Goal: Transaction & Acquisition: Purchase product/service

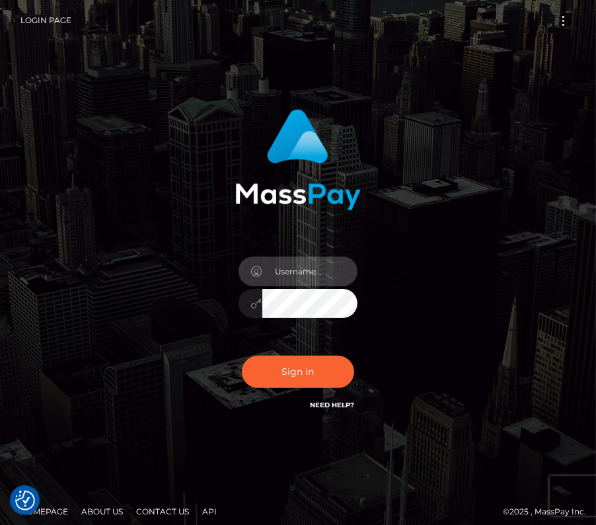
click at [301, 278] on input "text" at bounding box center [309, 271] width 95 height 30
type input "kateo"
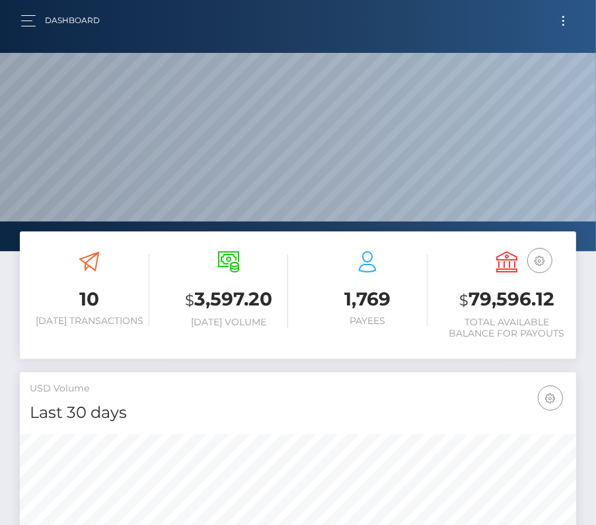
scroll to position [234, 268]
click at [563, 17] on button "Toggle navigation" at bounding box center [563, 21] width 24 height 18
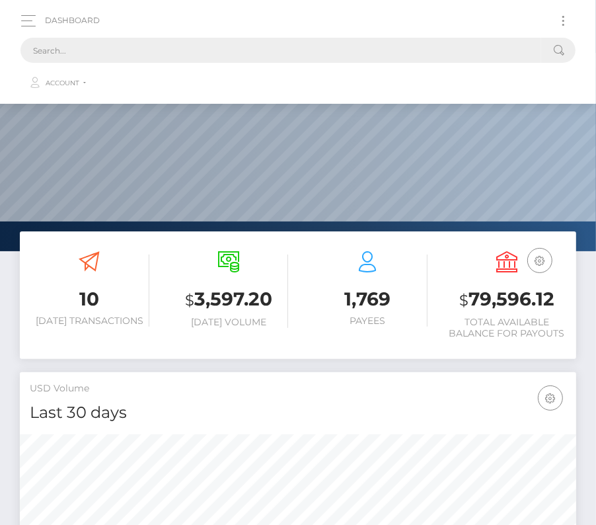
click at [406, 49] on input "text" at bounding box center [280, 50] width 521 height 25
paste input "129599"
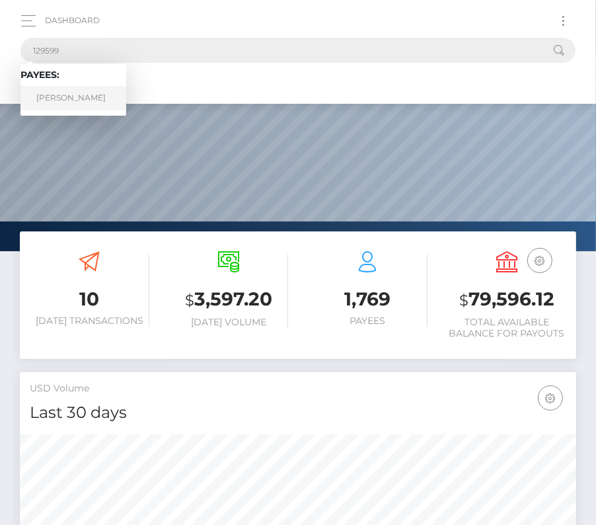
type input "129599"
click at [60, 93] on link "Abel Ruiz" at bounding box center [73, 98] width 106 height 24
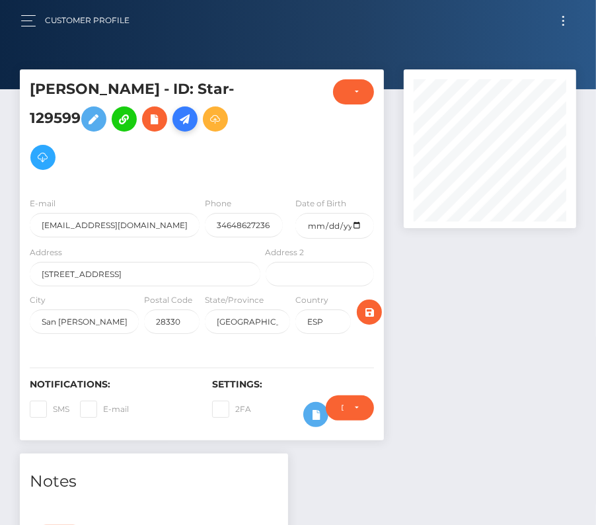
click at [177, 115] on icon at bounding box center [185, 119] width 16 height 17
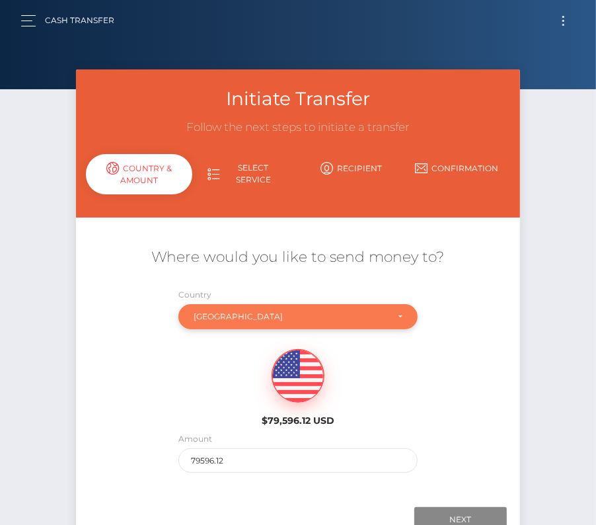
click at [216, 315] on div "[GEOGRAPHIC_DATA]" at bounding box center [291, 316] width 194 height 11
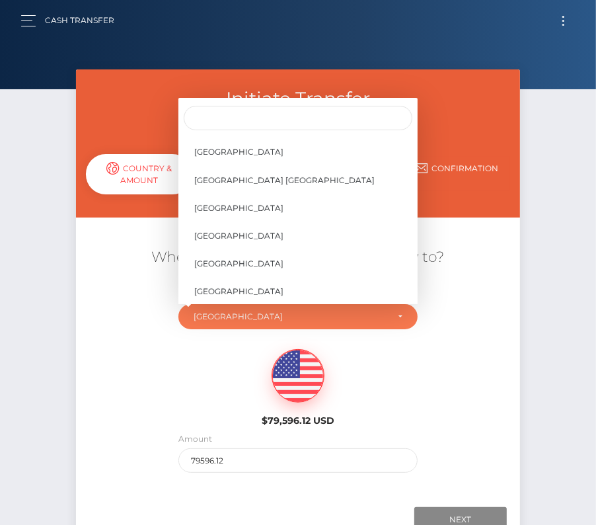
scroll to position [6352, 0]
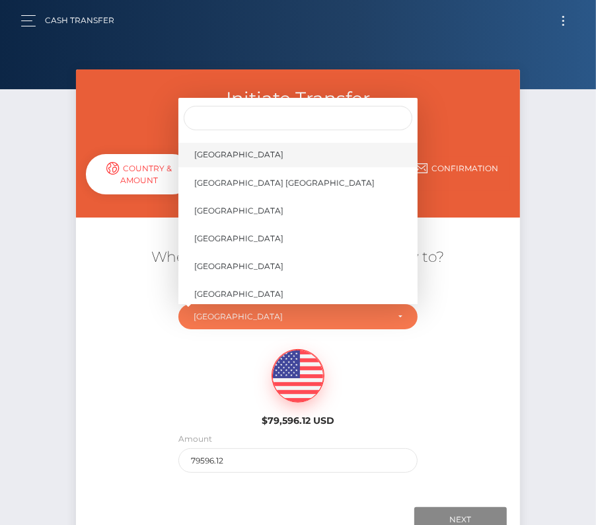
click at [232, 149] on span "[GEOGRAPHIC_DATA]" at bounding box center [238, 155] width 89 height 12
select select "[GEOGRAPHIC_DATA]"
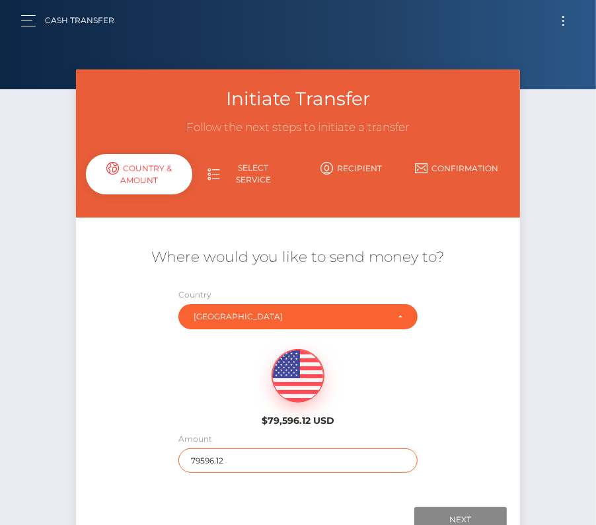
click at [212, 454] on input "79596.12" at bounding box center [297, 460] width 239 height 24
type input "3000"
click at [403, 425] on div "$79,596.12 USD" at bounding box center [298, 384] width 444 height 96
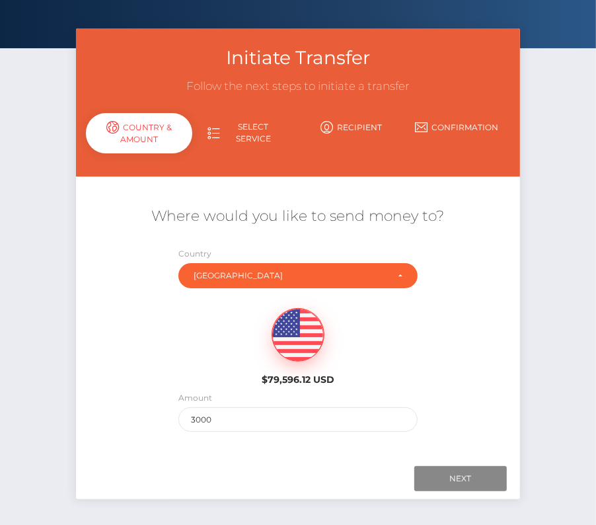
scroll to position [75, 0]
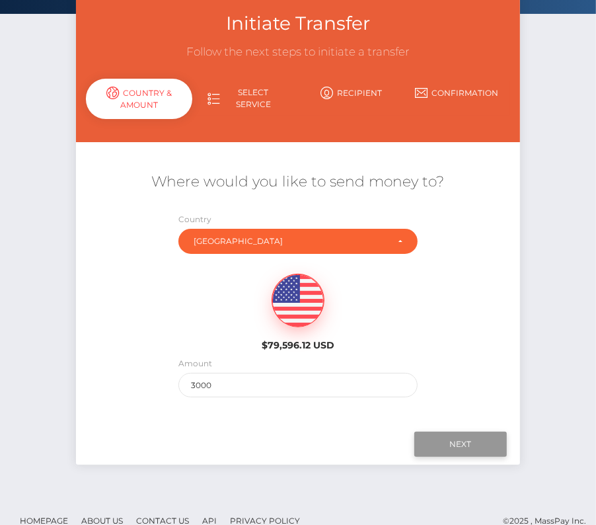
click at [476, 451] on input "Next" at bounding box center [460, 444] width 93 height 25
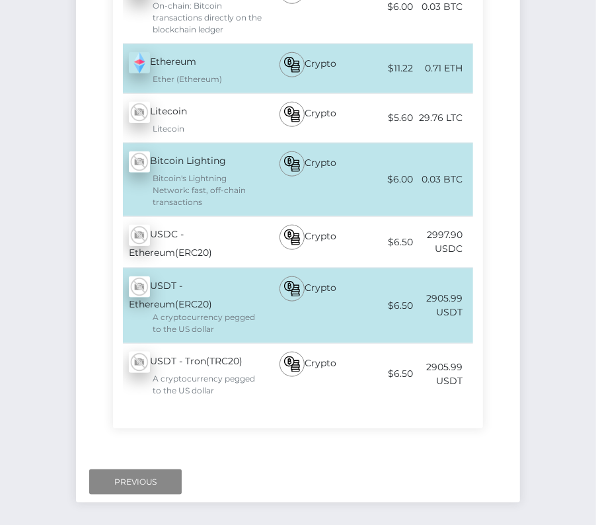
scroll to position [705, 0]
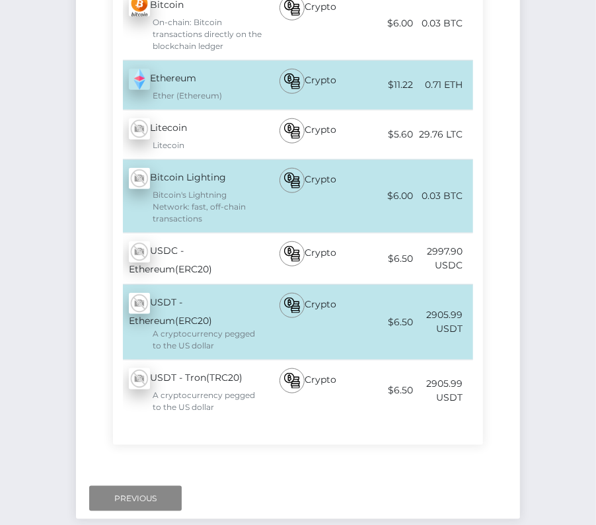
click at [220, 233] on div "USDC - Ethereum(ERC20) - USDC" at bounding box center [188, 258] width 150 height 51
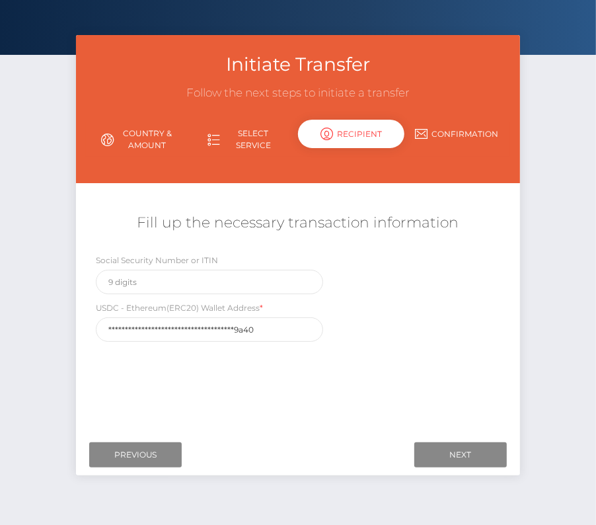
scroll to position [63, 0]
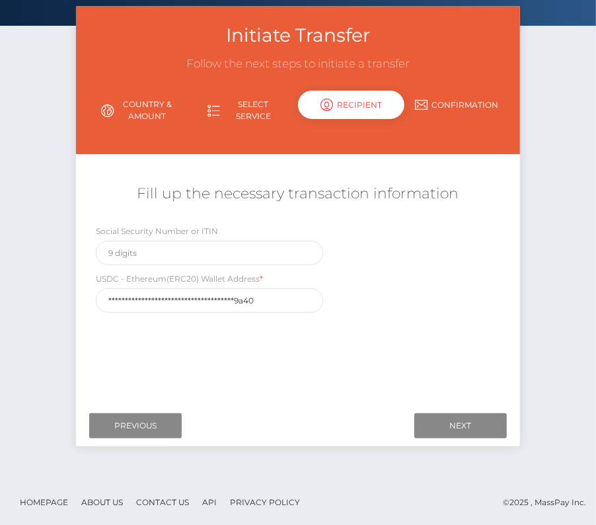
click at [187, 321] on div "Where would you like to send money to? Country Abkhazia Afghanistan Albania Alg…" at bounding box center [298, 281] width 424 height 235
drag, startPoint x: 258, startPoint y: 298, endPoint x: 46, endPoint y: 297, distance: 211.5
click at [46, 297] on div "Initiate Transfer Follow the next steps to initiate a transfer Country & Amount…" at bounding box center [298, 242] width 596 height 473
paste input "0xE9182866D221753eB6Dd0312DaD09FCd2535"
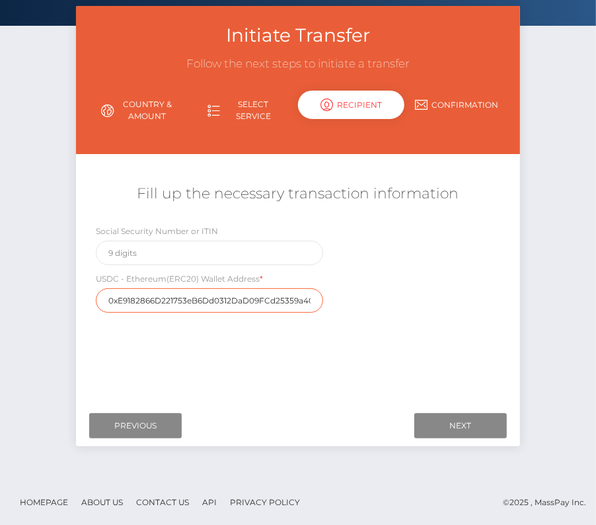
scroll to position [0, 1]
type input "0xE9182866D221753eB6Dd0312DaD09FCd25359a40"
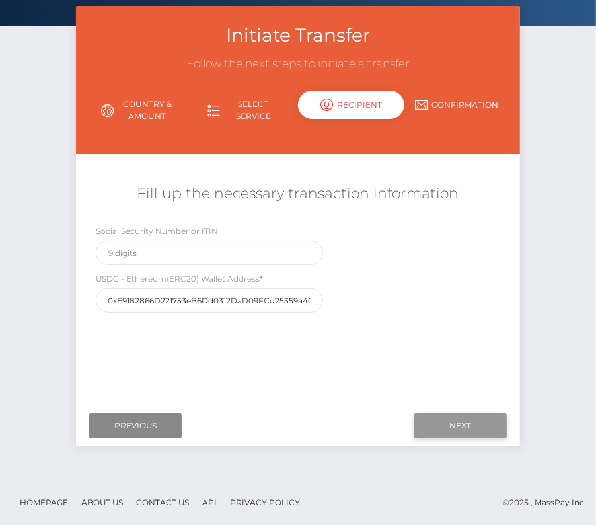
scroll to position [0, 0]
click at [468, 420] on input "Next" at bounding box center [460, 425] width 93 height 25
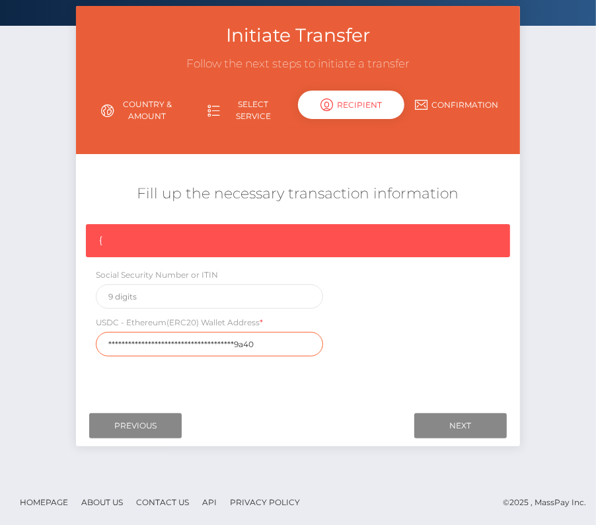
drag, startPoint x: 274, startPoint y: 337, endPoint x: 82, endPoint y: 335, distance: 191.7
click at [82, 335] on div "**********" at bounding box center [298, 293] width 444 height 139
paste input "0xE9182866D221753eB6Dd0312DaD09FCd2535"
type input "0xE9182866D221753eB6Dd0312DaD09FCd25359a40"
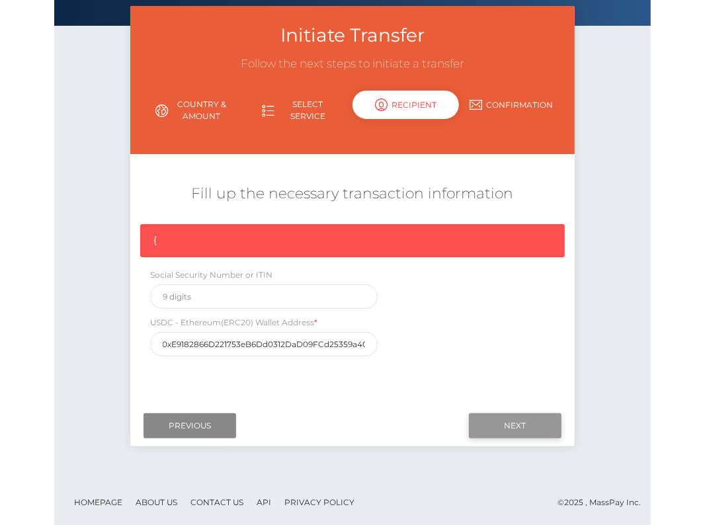
scroll to position [0, 0]
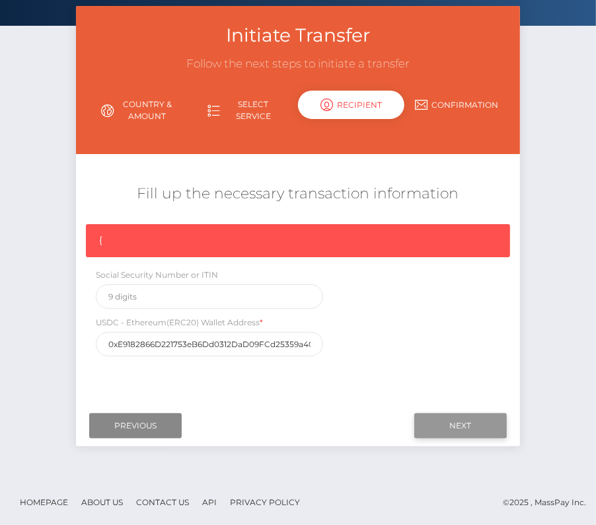
click at [459, 432] on input "Next" at bounding box center [460, 425] width 93 height 25
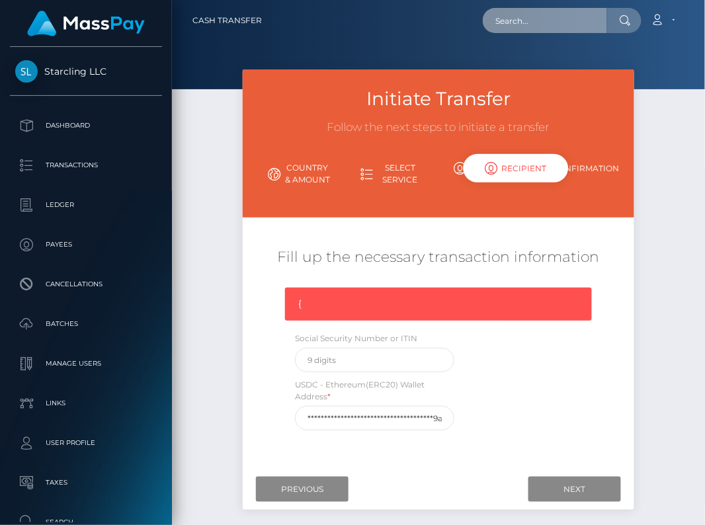
click at [520, 25] on input "text" at bounding box center [545, 20] width 124 height 25
paste input "129599"
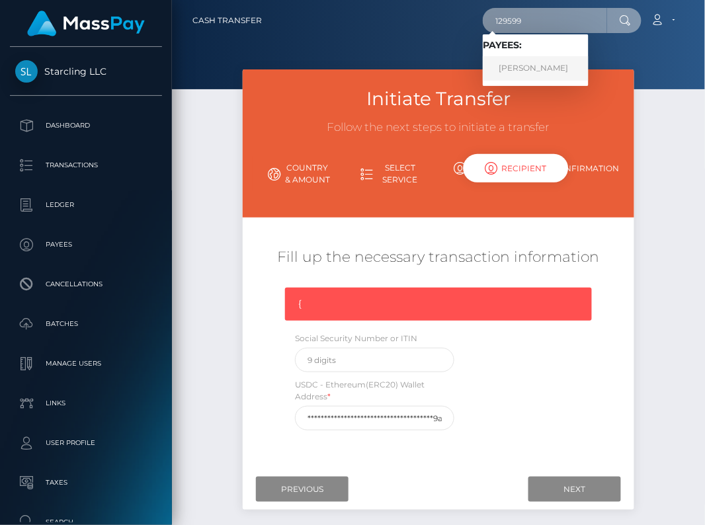
type input "129599"
click at [535, 61] on link "[PERSON_NAME]" at bounding box center [536, 68] width 106 height 24
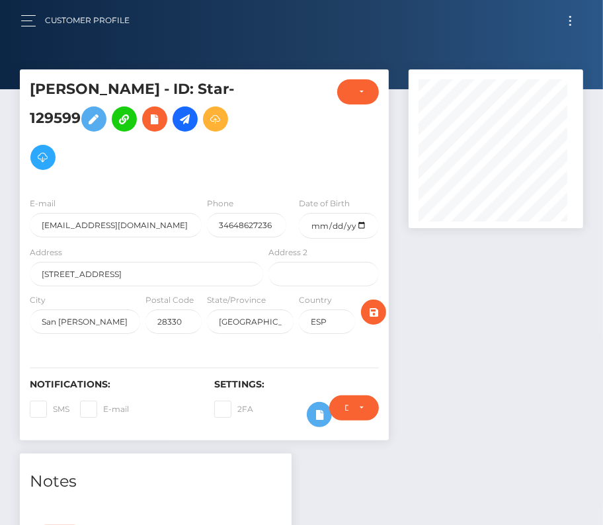
scroll to position [159, 174]
click at [177, 121] on icon at bounding box center [185, 119] width 16 height 17
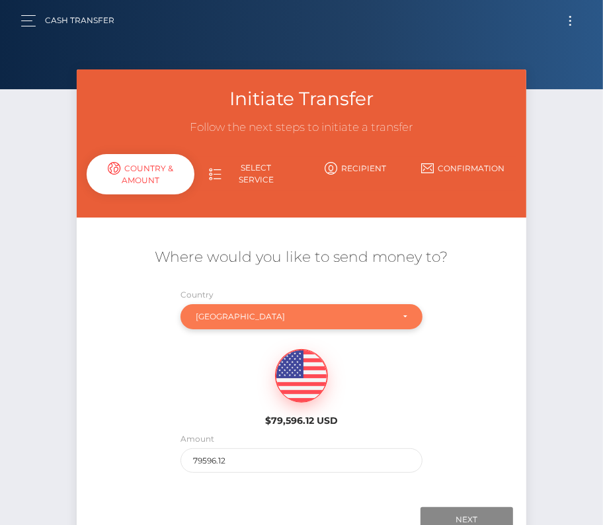
click at [217, 310] on div "[GEOGRAPHIC_DATA]" at bounding box center [301, 316] width 243 height 25
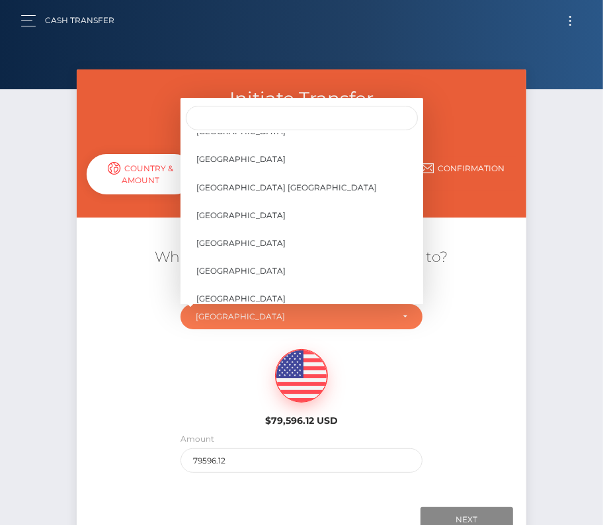
scroll to position [6320, 0]
click at [262, 182] on link "[GEOGRAPHIC_DATA]" at bounding box center [301, 187] width 243 height 24
select select "[GEOGRAPHIC_DATA]"
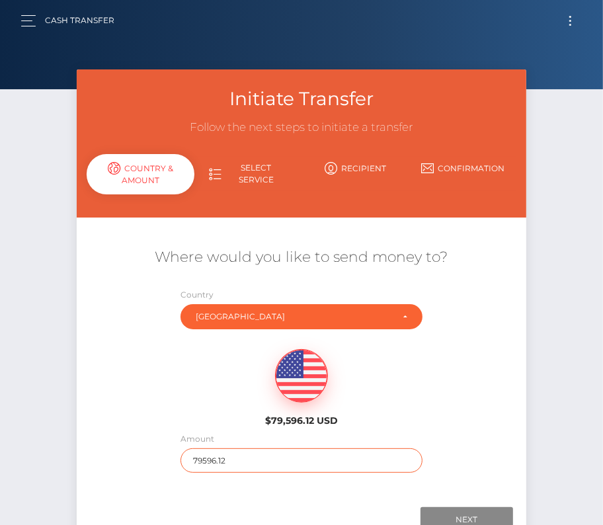
click at [217, 453] on input "79596.12" at bounding box center [301, 460] width 243 height 24
type input "3000"
click at [173, 414] on div "$79,596.12 USD" at bounding box center [302, 384] width 450 height 96
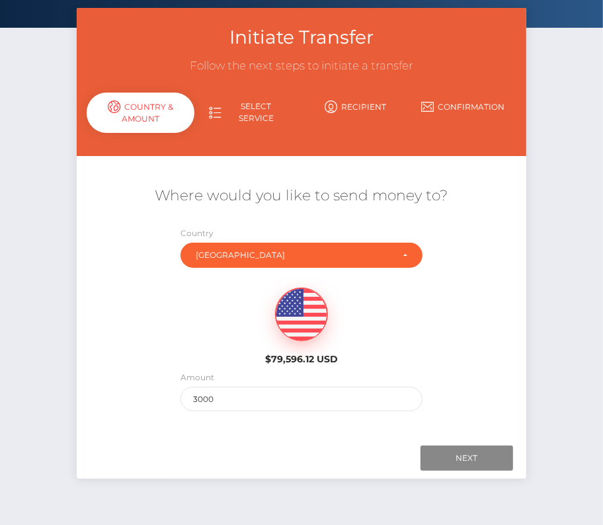
scroll to position [93, 0]
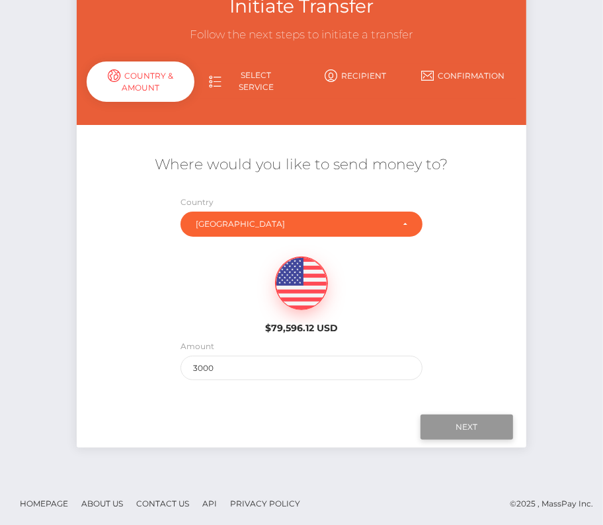
click at [494, 421] on input "Next" at bounding box center [466, 426] width 93 height 25
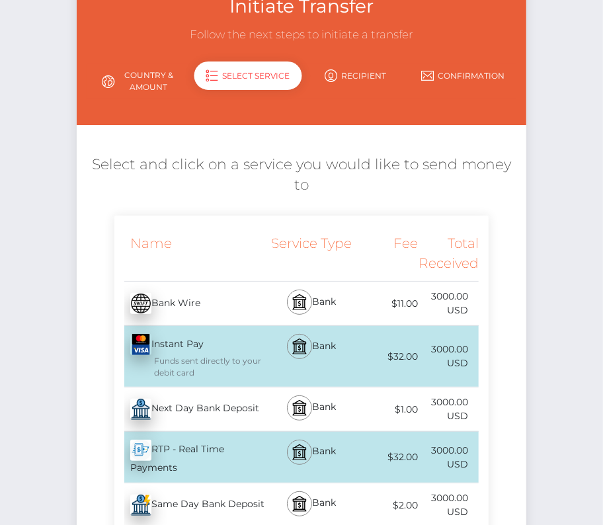
click at [181, 408] on div "Next Day Bank Deposit - USD" at bounding box center [190, 409] width 152 height 37
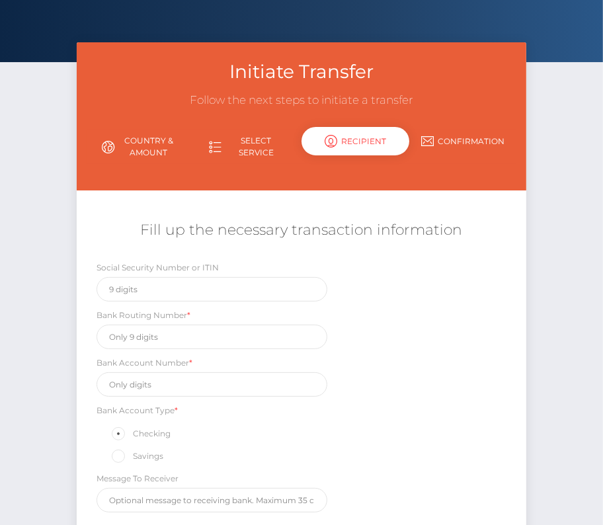
scroll to position [0, 0]
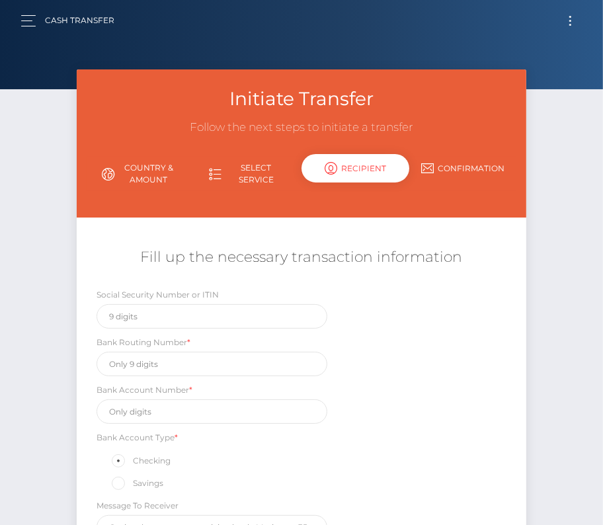
click at [263, 173] on link "Select Service" at bounding box center [248, 174] width 108 height 34
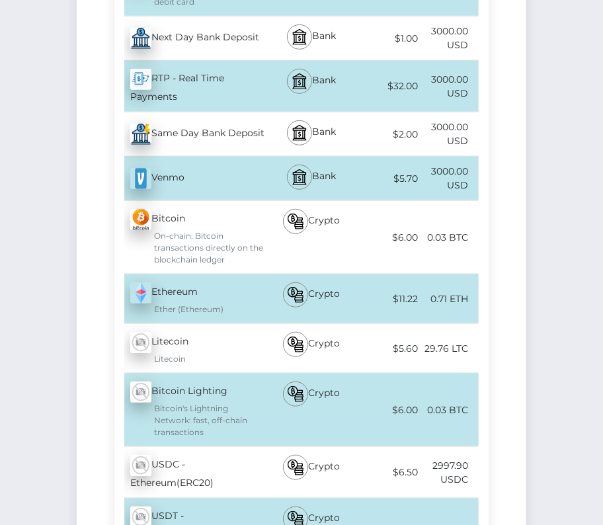
scroll to position [746, 0]
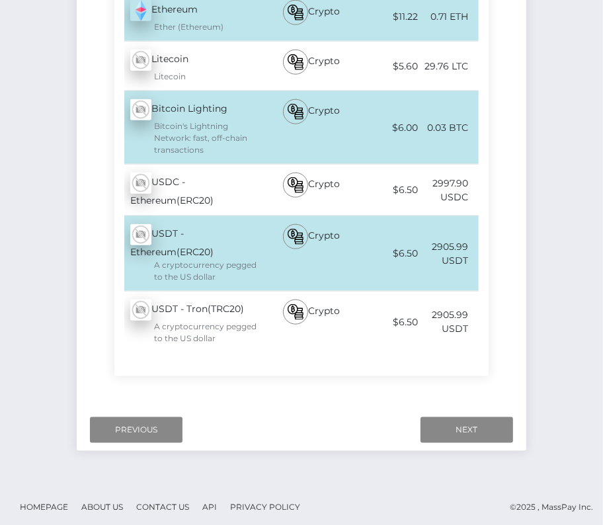
click at [177, 184] on div "USDC - Ethereum(ERC20) - USDC" at bounding box center [190, 190] width 152 height 51
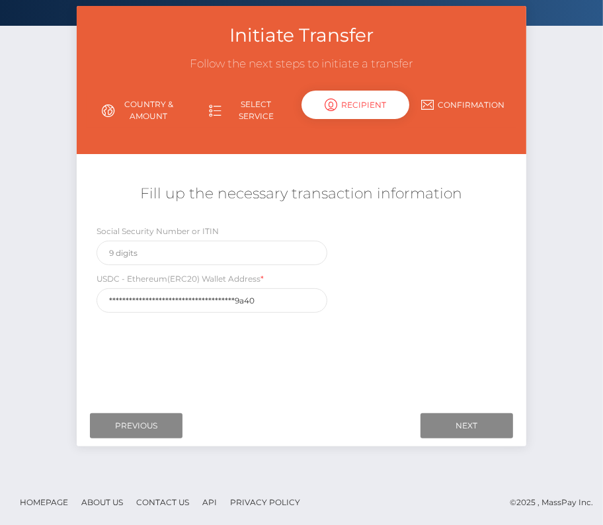
scroll to position [0, 0]
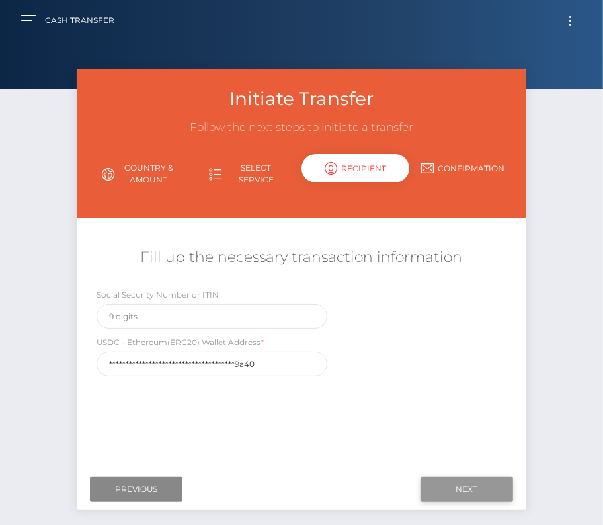
click at [462, 496] on input "Next" at bounding box center [466, 489] width 93 height 25
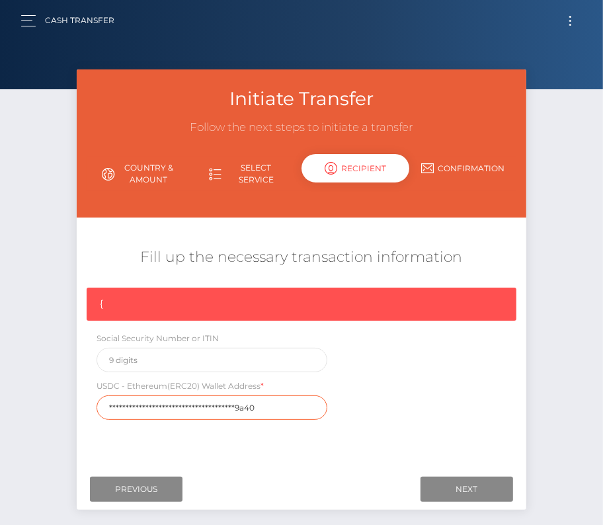
drag, startPoint x: 266, startPoint y: 407, endPoint x: 95, endPoint y: 403, distance: 170.6
click at [95, 403] on div "**********" at bounding box center [212, 399] width 251 height 41
paste input "0xE9182866D221753eB6Dd0312DaD09FCd2535"
type input "0xE9182866D221753eB6Dd0312DaD09FCd25359a40"
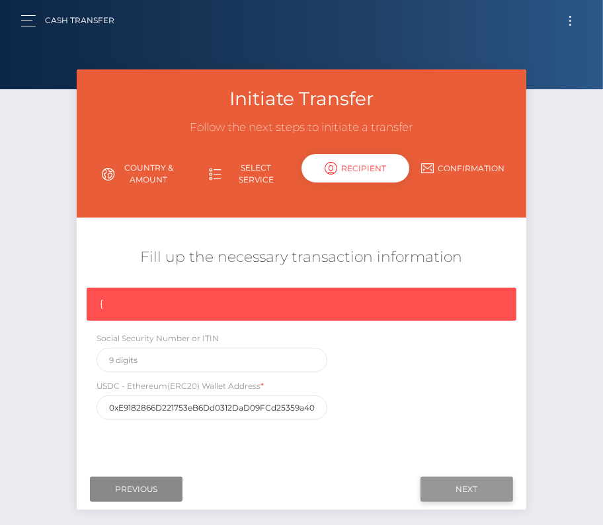
click at [459, 481] on input "Next" at bounding box center [466, 489] width 93 height 25
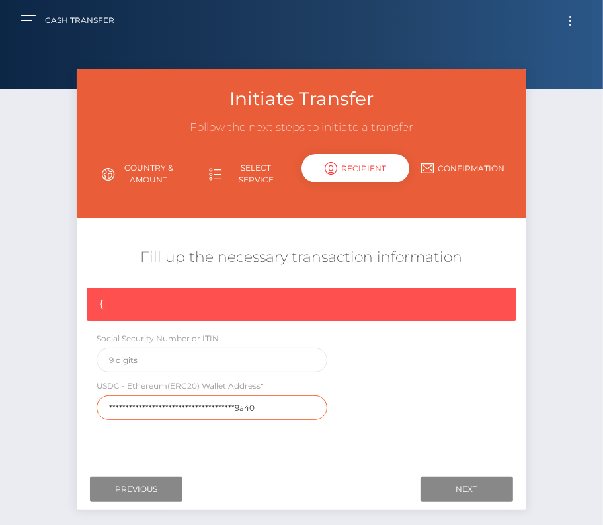
drag, startPoint x: 260, startPoint y: 407, endPoint x: 76, endPoint y: 408, distance: 184.4
click at [77, 408] on div "**********" at bounding box center [302, 357] width 450 height 139
paste input "0xE9182866D221753eB6Dd0312DaD09FCd2535"
click at [112, 410] on input "0xE9182866D221753eB6Dd0312DaD09FCd25359a40" at bounding box center [212, 407] width 231 height 24
drag, startPoint x: 111, startPoint y: 403, endPoint x: 111, endPoint y: 499, distance: 95.9
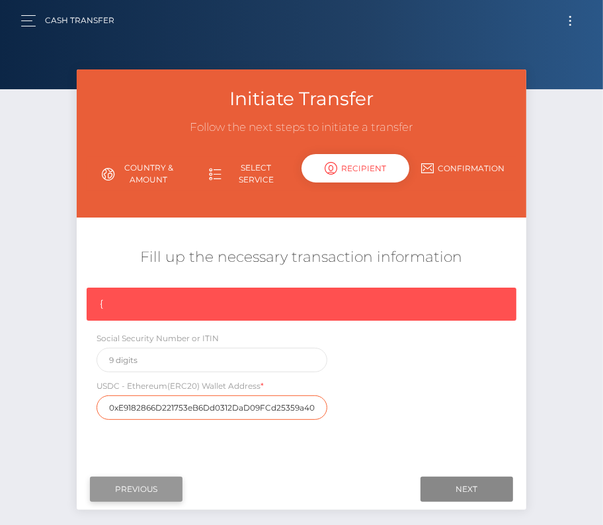
click at [111, 407] on input "0xE9182866D221753eB6Dd0312DaD09FCd25359a40" at bounding box center [212, 407] width 231 height 24
type input "0xE9182866D221753eB6Dd0312DaD09FCd25359a40"
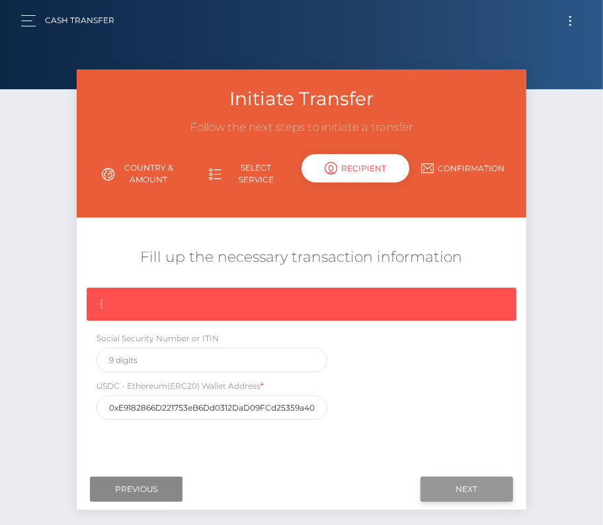
click at [453, 491] on input "Next" at bounding box center [466, 489] width 93 height 25
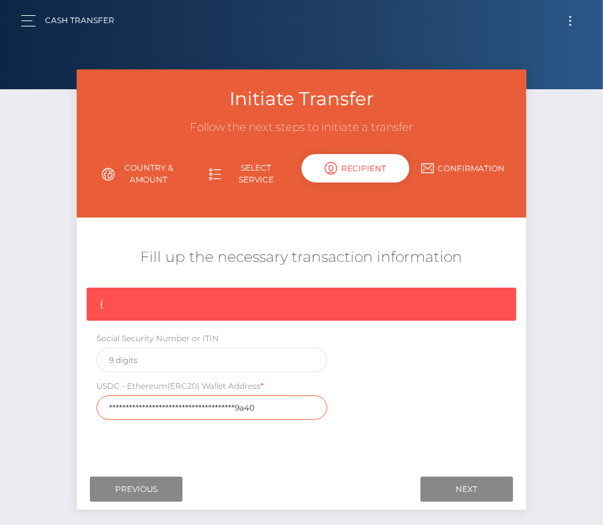
drag, startPoint x: 263, startPoint y: 409, endPoint x: 58, endPoint y: 409, distance: 205.6
click at [58, 409] on div "Initiate Transfer Follow the next steps to initiate a transfer Country & Amount…" at bounding box center [301, 305] width 603 height 473
paste input "0xE9182866D221753eB6Dd0312DaD09FCd2535"
type input "0xE9182866D221753eB6Dd0312DaD09FCd25359a40"
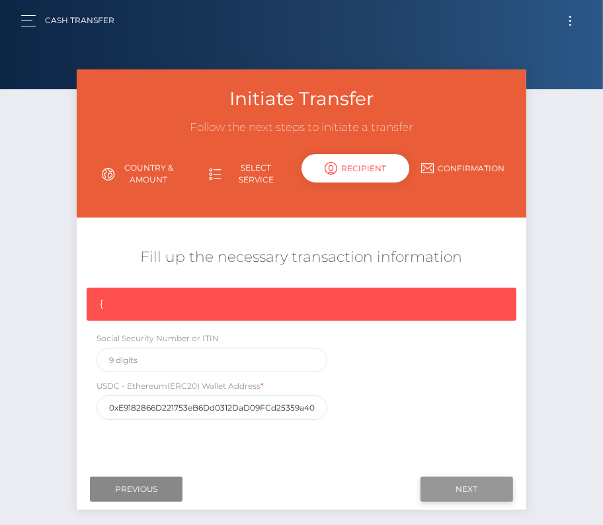
click at [461, 485] on input "Next" at bounding box center [466, 489] width 93 height 25
click at [136, 162] on link "Country & Amount" at bounding box center [141, 174] width 108 height 34
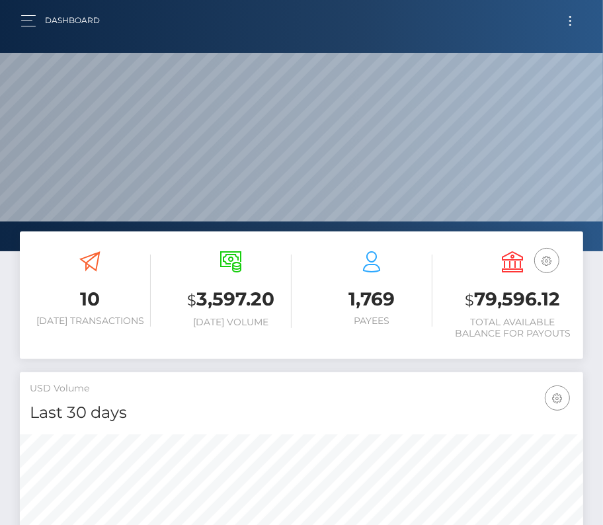
click at [567, 35] on nav "Dashboard Loading... Loading... Account Edit Profile" at bounding box center [301, 20] width 603 height 41
click at [571, 18] on button "Toggle navigation" at bounding box center [570, 21] width 24 height 18
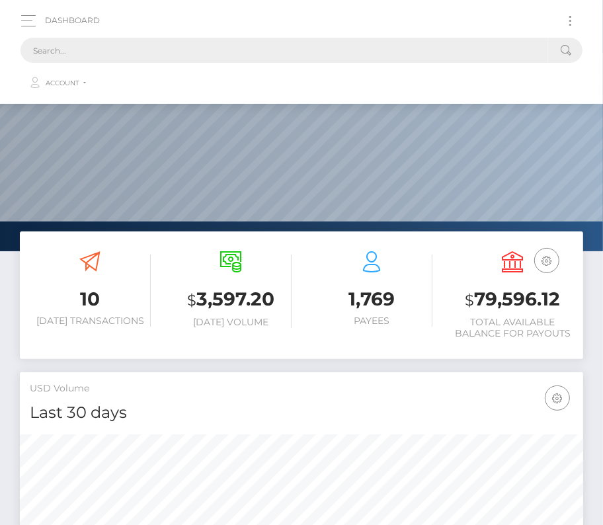
click at [339, 46] on input "text" at bounding box center [284, 50] width 528 height 25
paste input "129599"
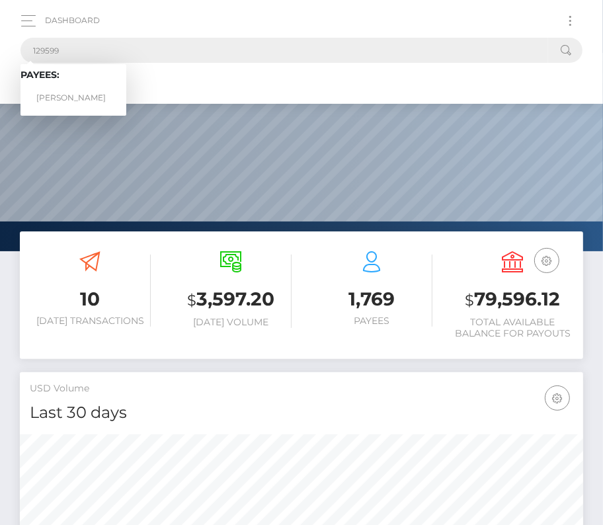
type input "129599"
click at [71, 93] on link "Abel Ruiz" at bounding box center [73, 98] width 106 height 24
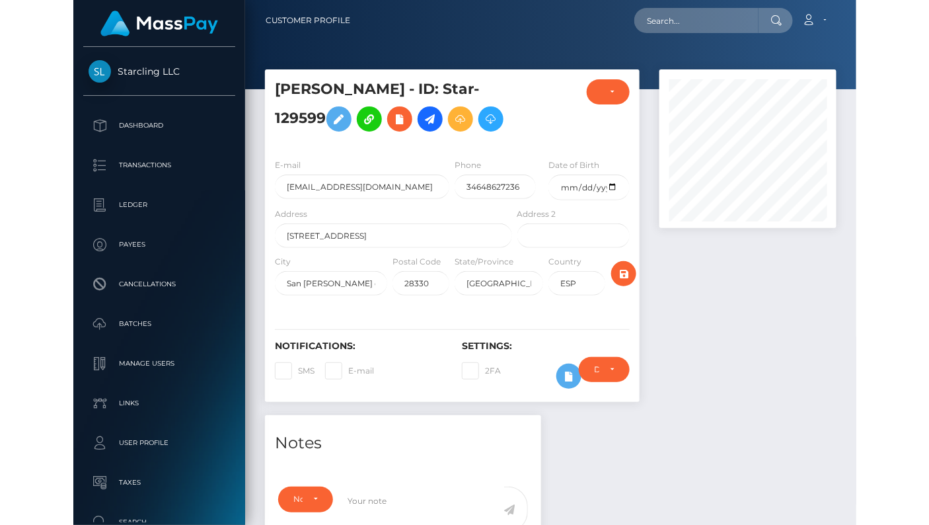
scroll to position [660903, 660857]
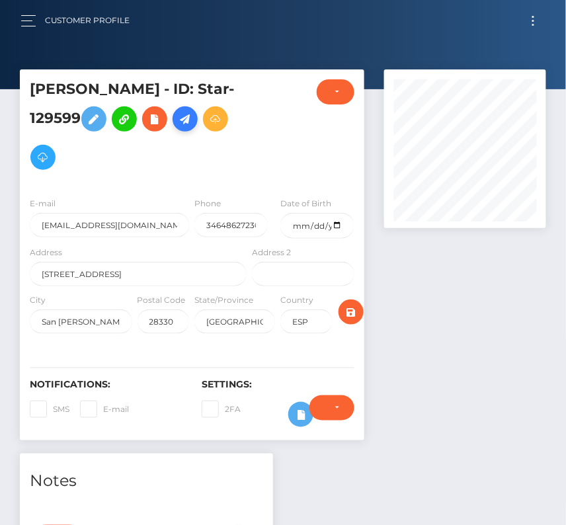
click at [177, 122] on icon at bounding box center [185, 119] width 16 height 17
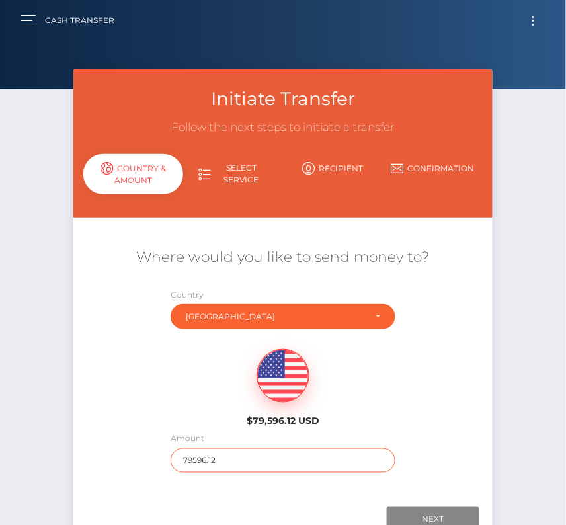
click at [210, 461] on input "79596.12" at bounding box center [283, 460] width 224 height 24
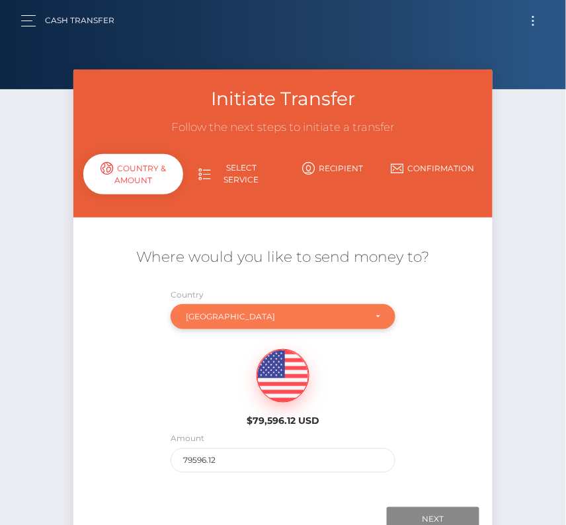
click at [249, 326] on div "[GEOGRAPHIC_DATA]" at bounding box center [283, 316] width 224 height 25
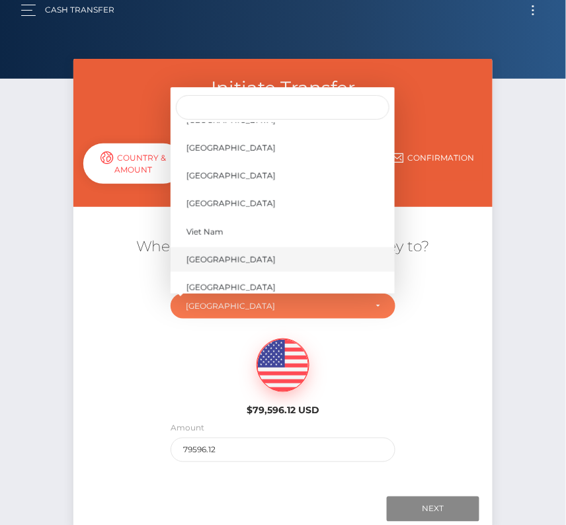
scroll to position [6363, 0]
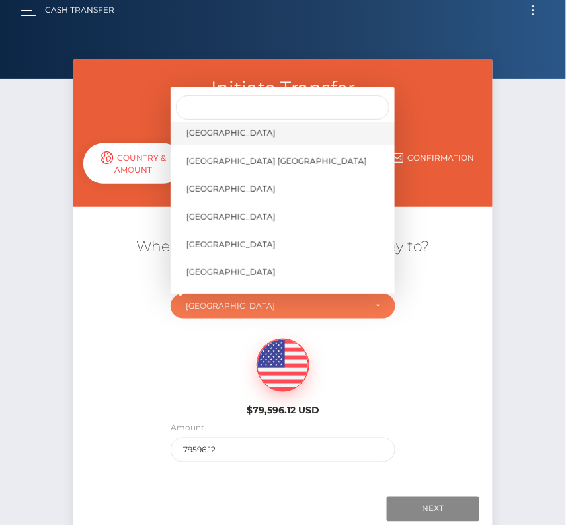
click at [234, 127] on span "[GEOGRAPHIC_DATA]" at bounding box center [230, 133] width 89 height 12
select select "[GEOGRAPHIC_DATA]"
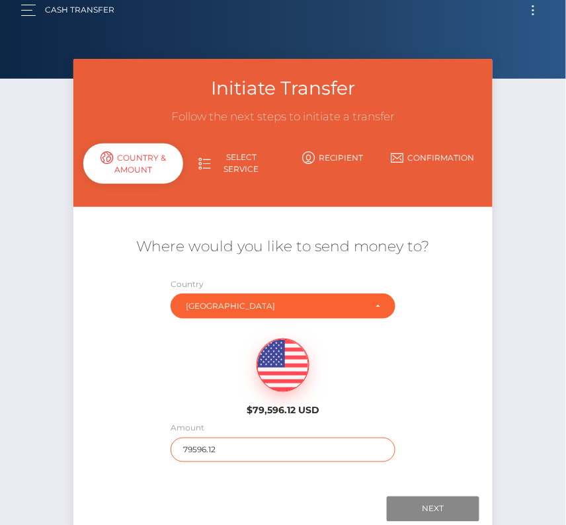
click at [207, 450] on input "79596.12" at bounding box center [283, 450] width 224 height 24
type input "3000"
click at [214, 413] on div "$79,596.12 USD" at bounding box center [282, 373] width 139 height 96
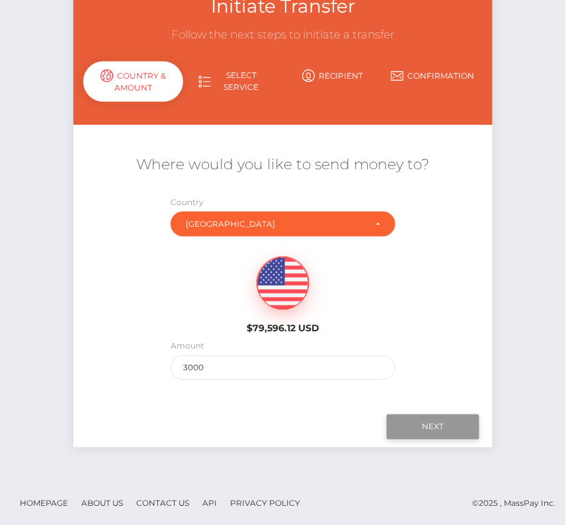
click at [428, 420] on input "Next" at bounding box center [433, 426] width 93 height 25
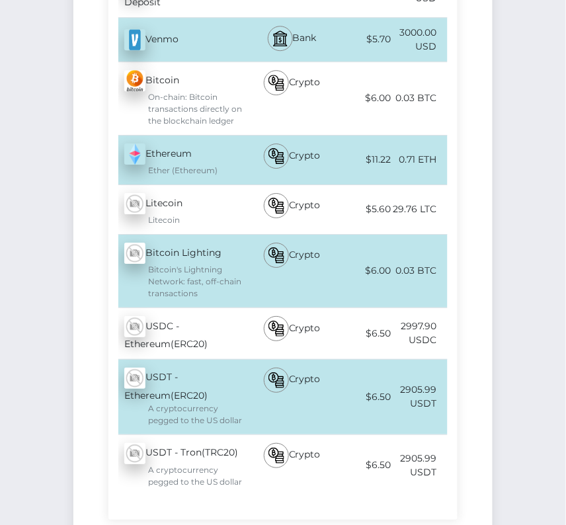
scroll to position [639, 0]
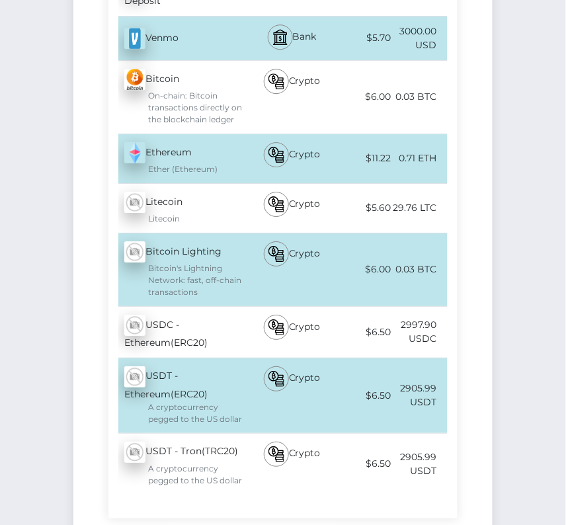
click at [215, 333] on div "USDC - Ethereum(ERC20) - USDC" at bounding box center [178, 332] width 141 height 51
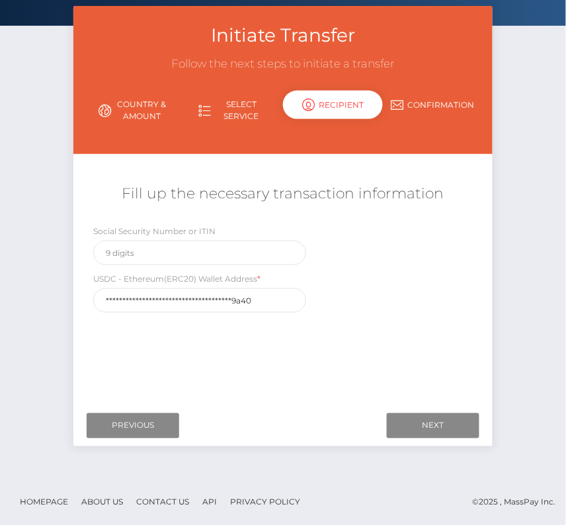
scroll to position [0, 0]
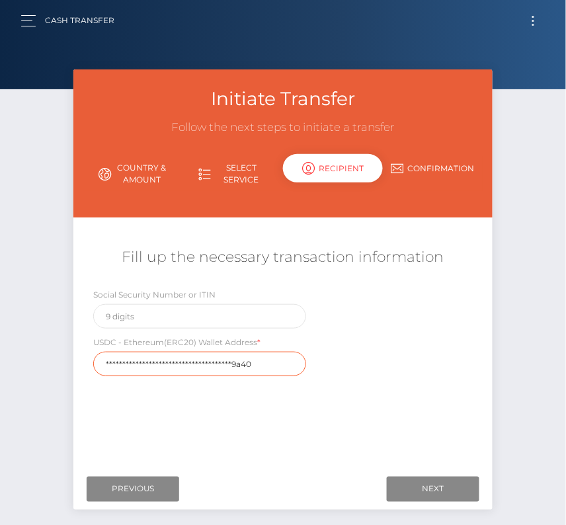
click at [254, 361] on input "**********" at bounding box center [199, 364] width 213 height 24
drag, startPoint x: 254, startPoint y: 361, endPoint x: 58, endPoint y: 361, distance: 196.3
click at [58, 361] on div "Initiate Transfer Follow the next steps to initiate a transfer Country & Amount…" at bounding box center [283, 305] width 566 height 473
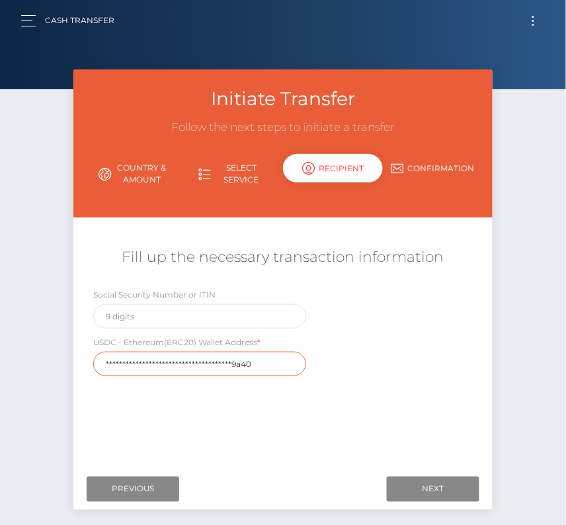
paste input "0xE9182866D221753eB6Dd0312DaD09FCd2535"
type input "0xE9182866D221753eB6Dd0312DaD09FCd25359a40"
click at [373, 425] on div "Where would you like to send money to? Country Abkhazia Afghanistan Albania Alg…" at bounding box center [282, 344] width 399 height 235
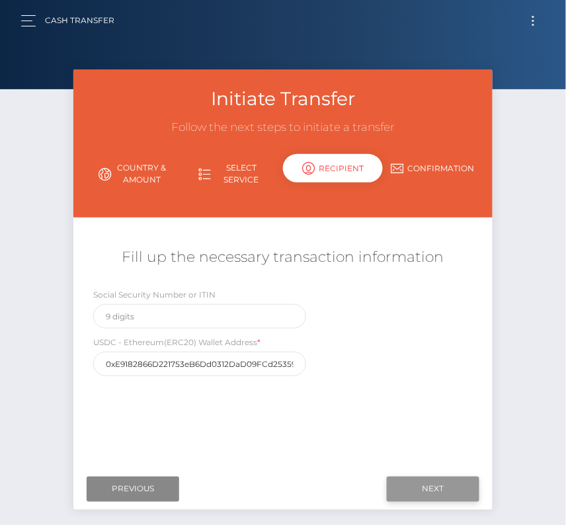
click at [438, 489] on input "Next" at bounding box center [433, 489] width 93 height 25
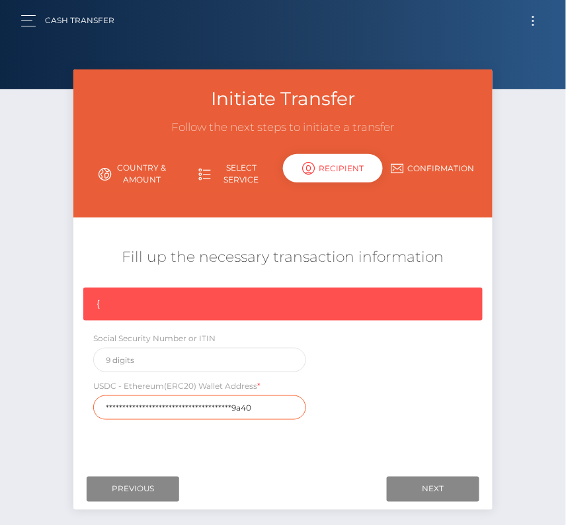
click at [251, 408] on input "**********" at bounding box center [199, 407] width 213 height 24
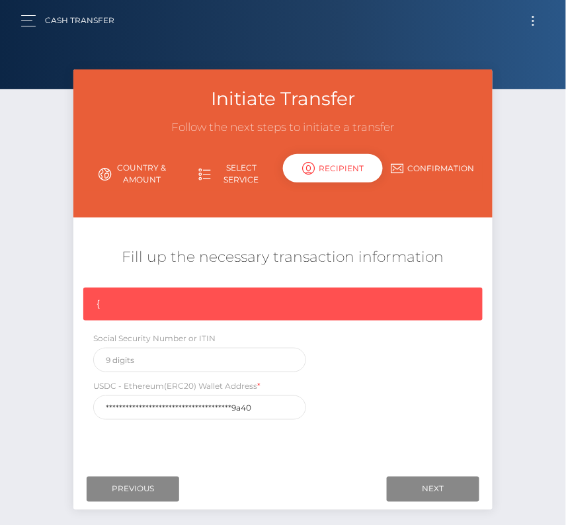
click at [376, 379] on div "**********" at bounding box center [282, 357] width 418 height 139
click at [537, 17] on button "Toggle navigation" at bounding box center [533, 21] width 24 height 18
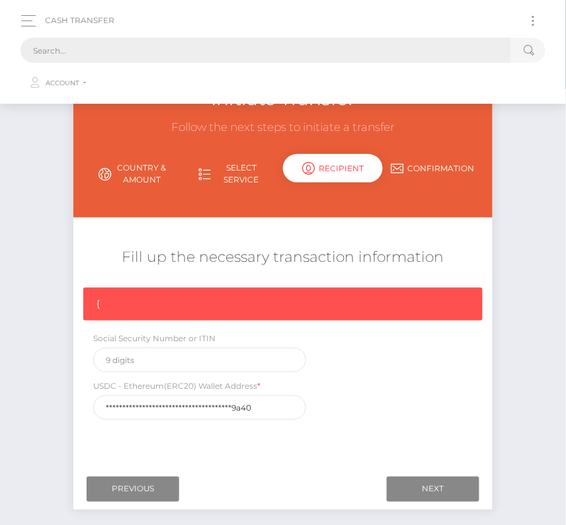
click at [329, 52] on input "text" at bounding box center [265, 50] width 491 height 25
paste input "436437"
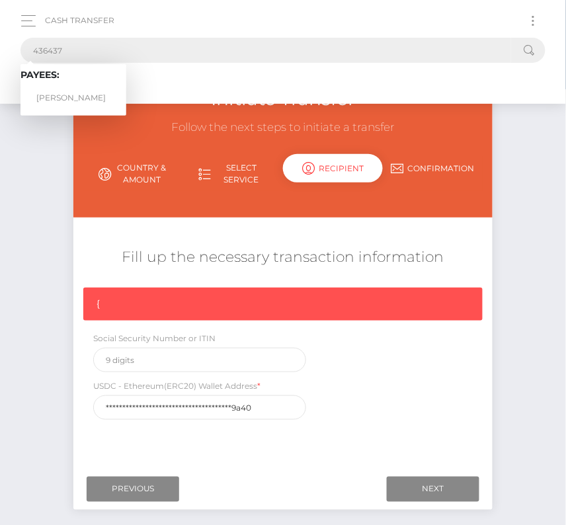
type input "436437"
click at [75, 95] on link "Davide Del Deo" at bounding box center [73, 98] width 106 height 24
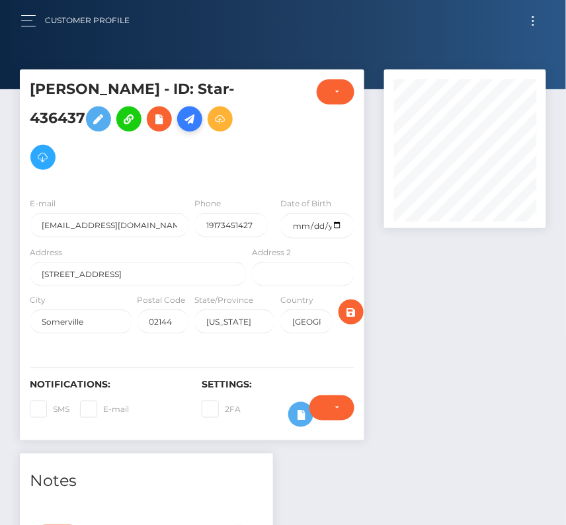
click at [194, 120] on icon at bounding box center [190, 119] width 16 height 17
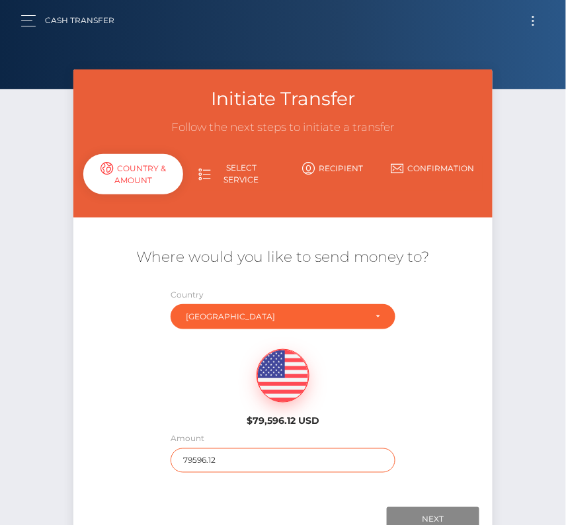
click at [210, 461] on input "79596.12" at bounding box center [283, 460] width 224 height 24
type input "248"
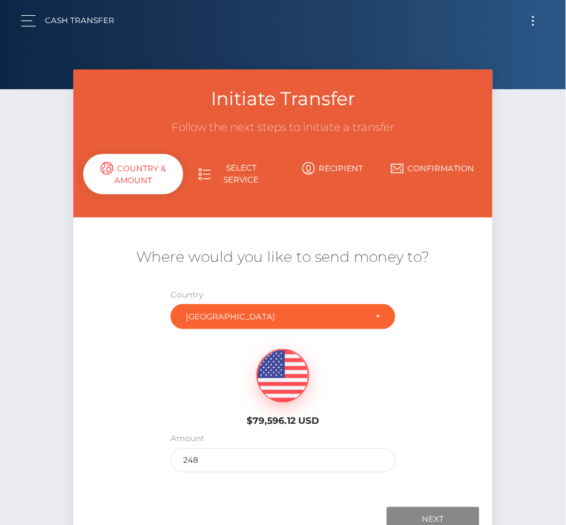
click at [450, 473] on div "Where would you like to send money to? Country Abkhazia Afghanistan Albania Alg…" at bounding box center [282, 360] width 418 height 239
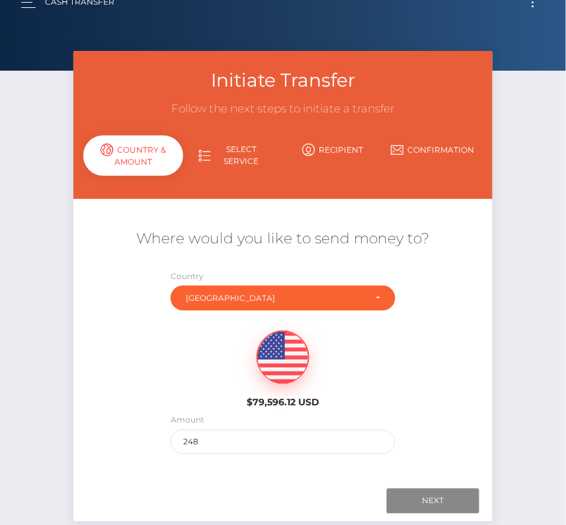
scroll to position [44, 0]
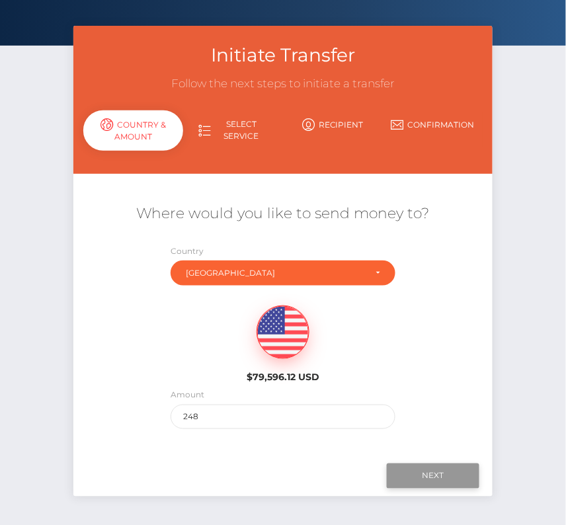
click at [438, 468] on input "Next" at bounding box center [433, 475] width 93 height 25
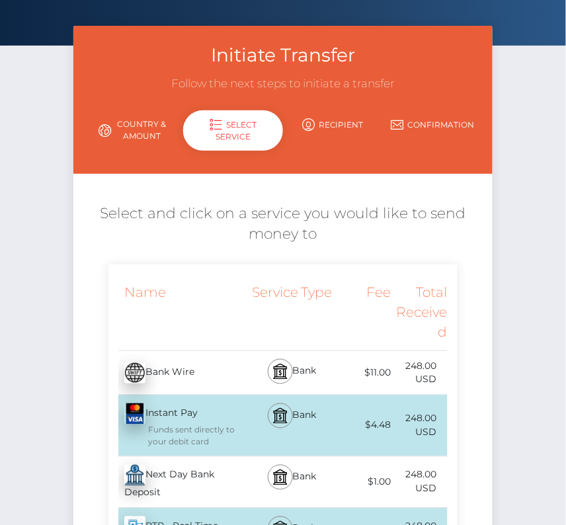
click at [213, 477] on div "Next Day Bank Deposit - USD" at bounding box center [178, 482] width 141 height 51
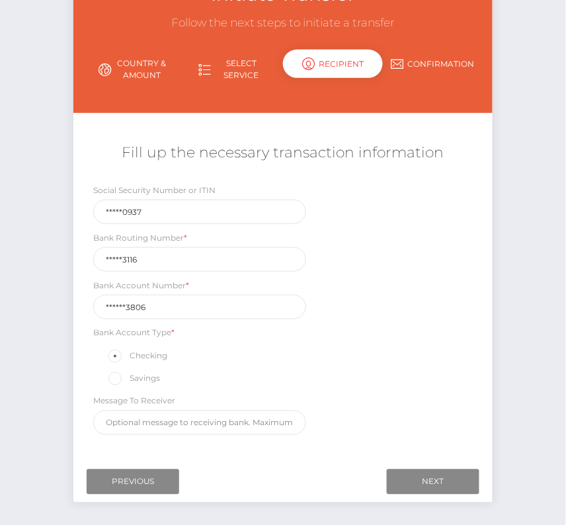
scroll to position [106, 0]
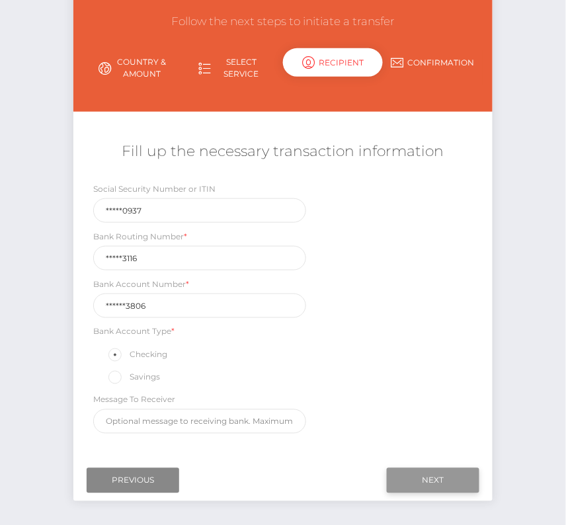
click at [417, 477] on input "Next" at bounding box center [433, 480] width 93 height 25
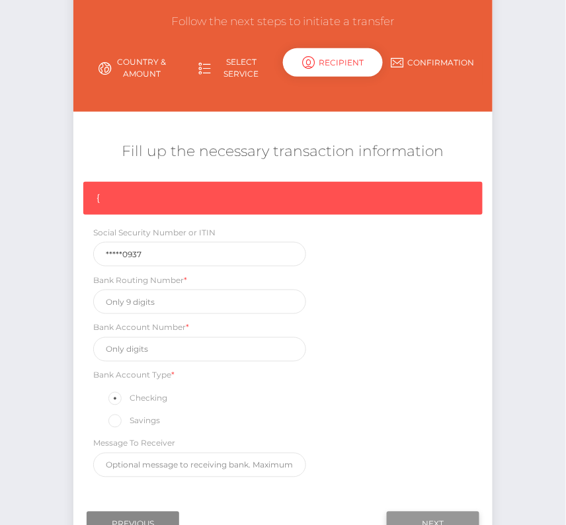
scroll to position [112, 0]
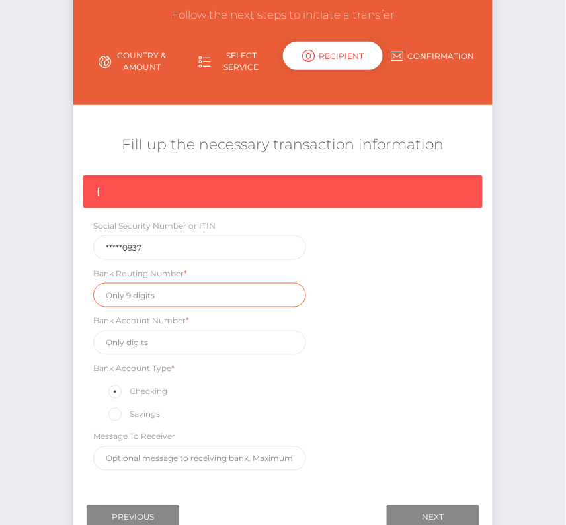
click at [134, 290] on input "text" at bounding box center [199, 295] width 213 height 24
paste input "124003116"
type input "124003116"
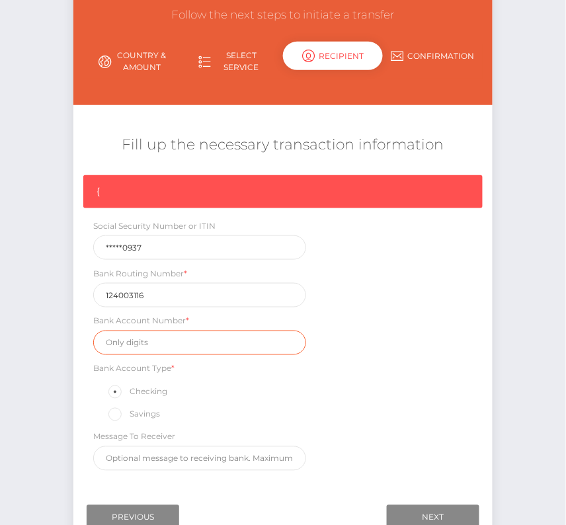
click at [146, 343] on input "text" at bounding box center [199, 343] width 213 height 24
paste input "1120113806"
type input "1120113806"
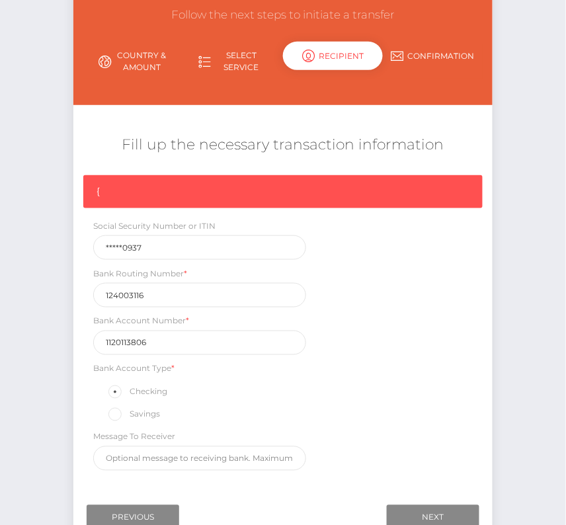
click at [405, 379] on div "{ Social Security Number or ITIN *****0937 Bank Routing Number * 124003116 Bank…" at bounding box center [282, 326] width 418 height 302
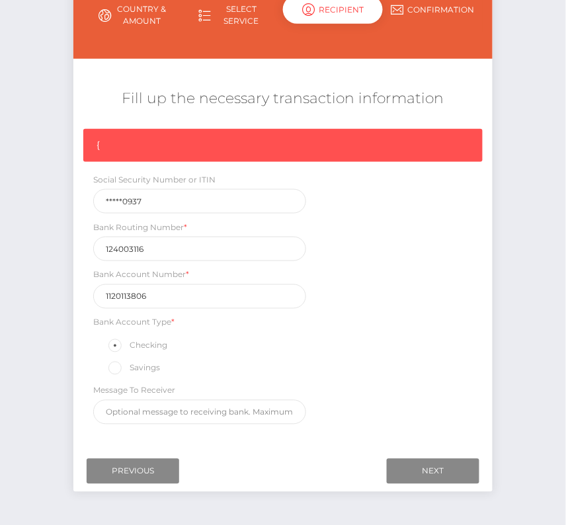
scroll to position [194, 0]
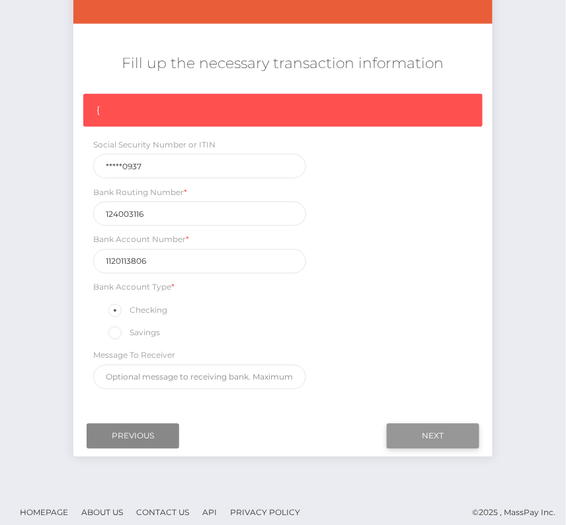
click at [436, 433] on input "Next" at bounding box center [433, 436] width 93 height 25
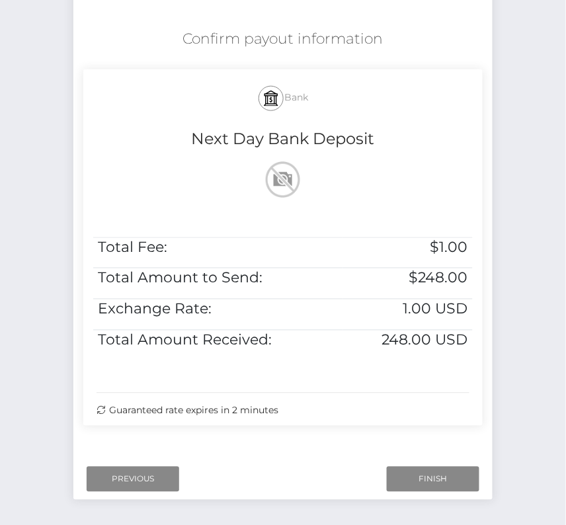
scroll to position [239, 0]
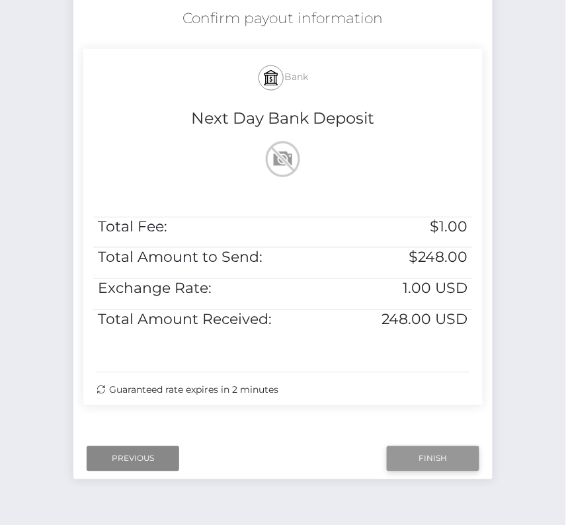
click at [418, 460] on input "Finish" at bounding box center [433, 458] width 93 height 25
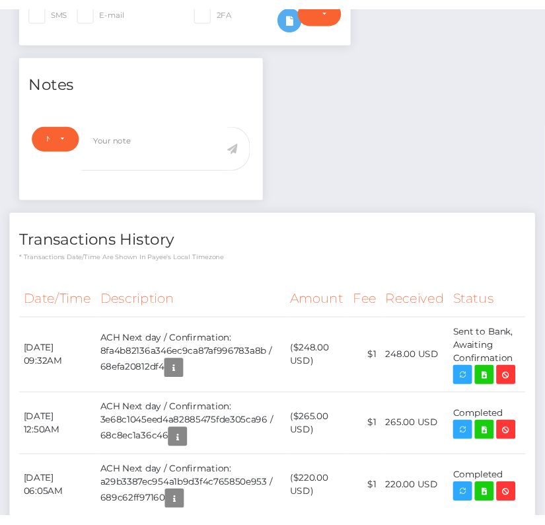
scroll to position [159, 162]
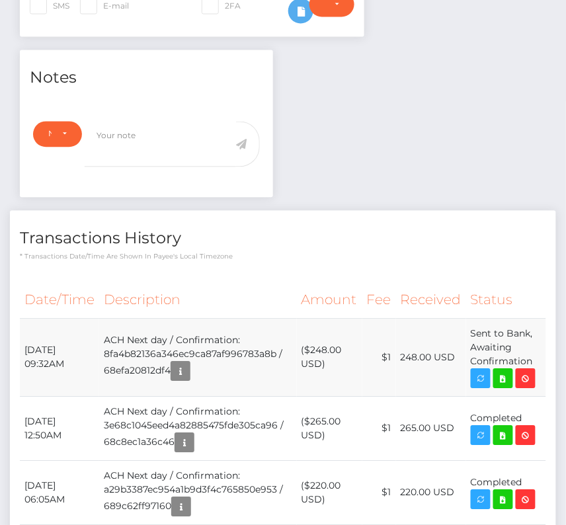
drag, startPoint x: 20, startPoint y: 342, endPoint x: 533, endPoint y: 356, distance: 512.5
click at [533, 356] on tr "[DATE] 09:32AM ACH Next day / Confirmation: 8fa4b82136a346ec9ca87af996783a8b / …" at bounding box center [283, 358] width 526 height 78
copy tr "[DATE] 09:32AM ACH Next day / Confirmation: 8fa4b82136a346ec9ca87af996783a8b / …"
click at [507, 371] on icon at bounding box center [503, 379] width 16 height 17
click at [504, 374] on icon at bounding box center [503, 379] width 16 height 17
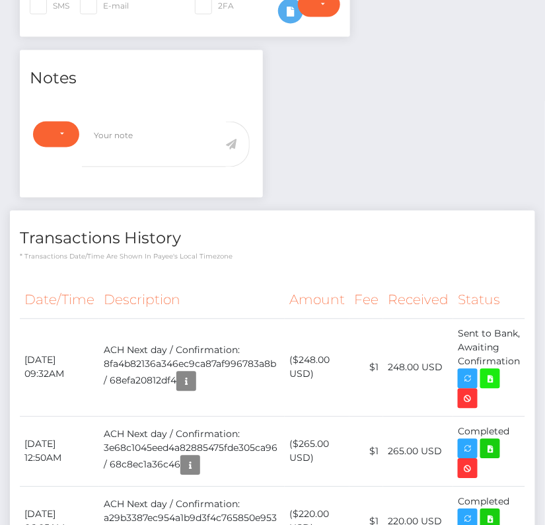
scroll to position [660903, 660906]
click at [260, 323] on td "ACH Next day / Confirmation: 8fa4b82136a346ec9ca87af996783a8b / 68efa20812df4" at bounding box center [192, 368] width 186 height 98
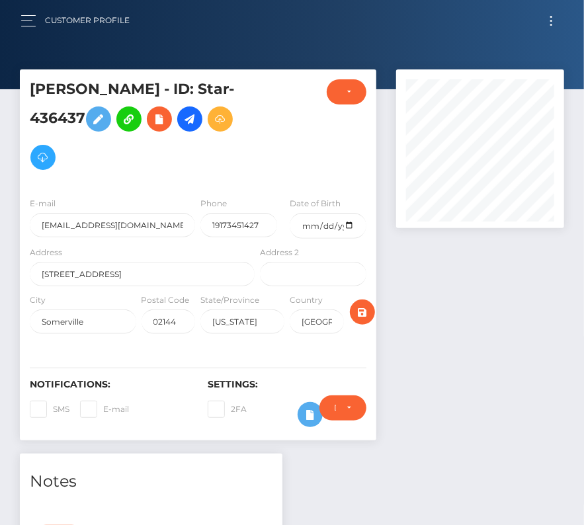
scroll to position [660903, 660893]
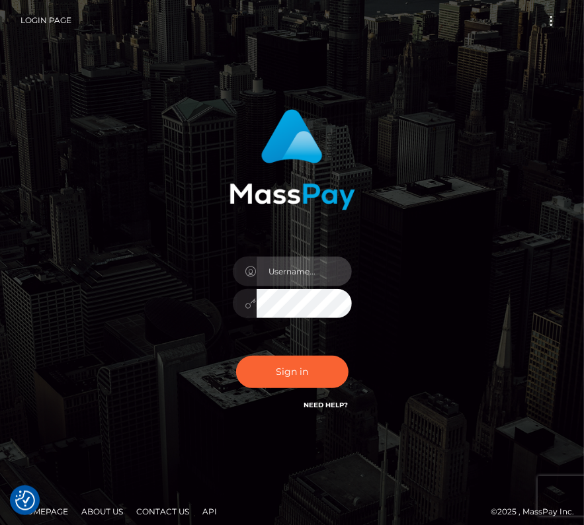
click at [294, 269] on input "text" at bounding box center [303, 271] width 95 height 30
type input "kateo"
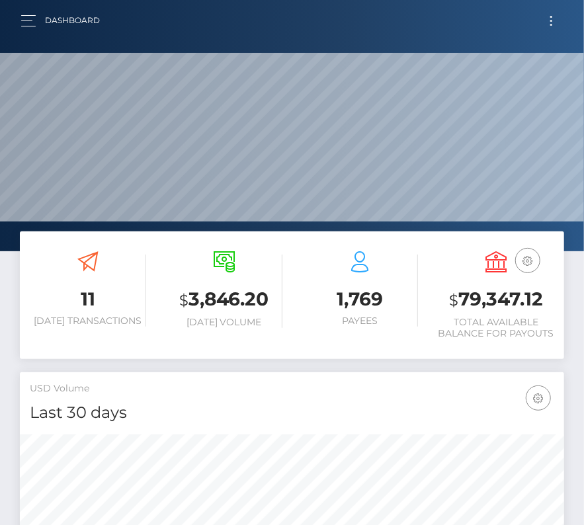
click at [552, 25] on button "Toggle navigation" at bounding box center [551, 21] width 24 height 18
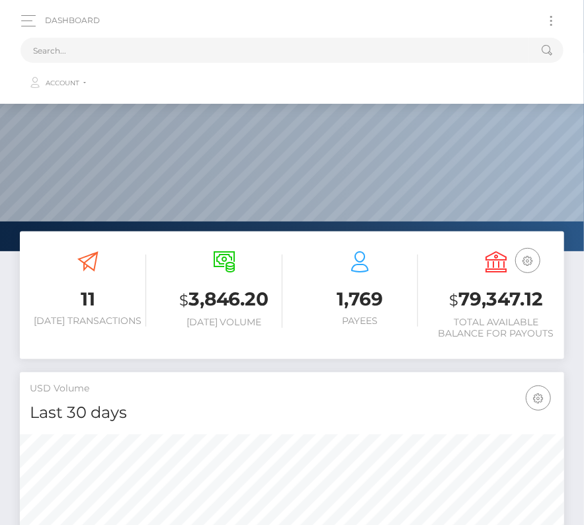
click at [360, 36] on div "Loading... Loading... Account Edit Profile Logout" at bounding box center [291, 65] width 543 height 63
click at [360, 38] on input "text" at bounding box center [274, 50] width 508 height 25
paste input "2303961"
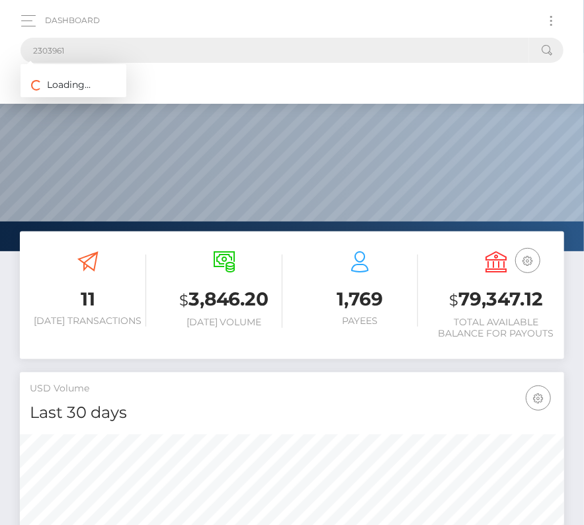
type input "2303961"
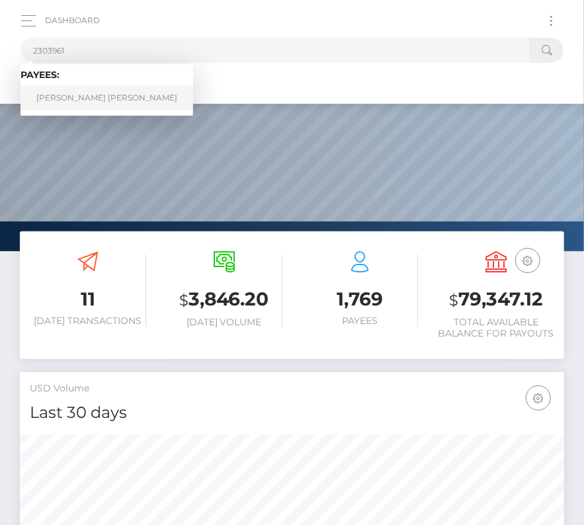
click at [72, 93] on link "Victor Prodoscimo Durval" at bounding box center [106, 98] width 173 height 24
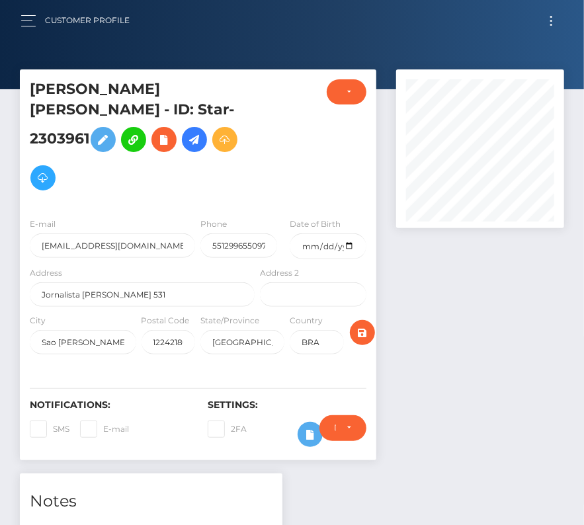
drag, startPoint x: 42, startPoint y: 156, endPoint x: 17, endPoint y: 173, distance: 30.6
click at [186, 148] on icon at bounding box center [194, 140] width 16 height 17
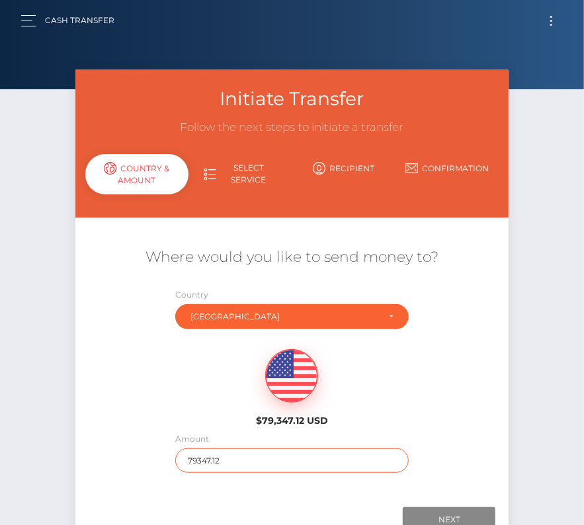
click at [232, 461] on input "79347.12" at bounding box center [291, 460] width 233 height 24
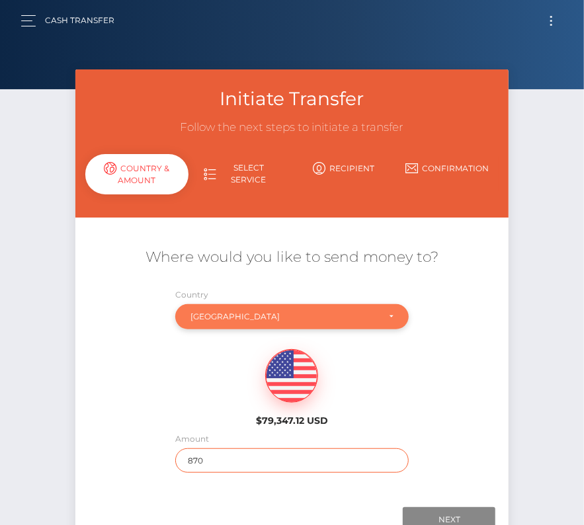
type input "870"
click at [194, 319] on div "Brazil" at bounding box center [284, 316] width 188 height 11
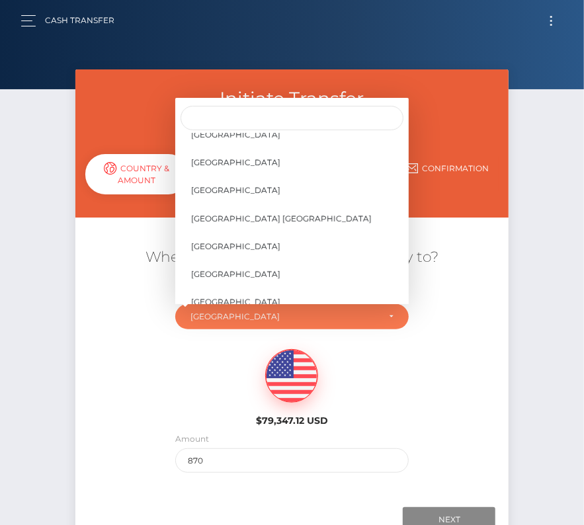
scroll to position [6314, 0]
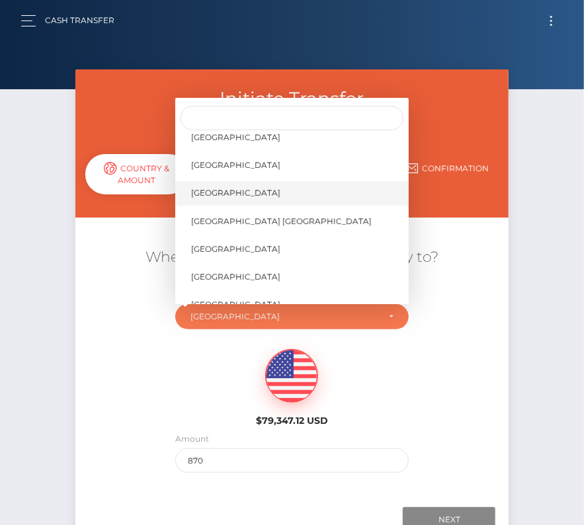
click at [236, 197] on link "United States" at bounding box center [291, 193] width 233 height 24
select select "USA"
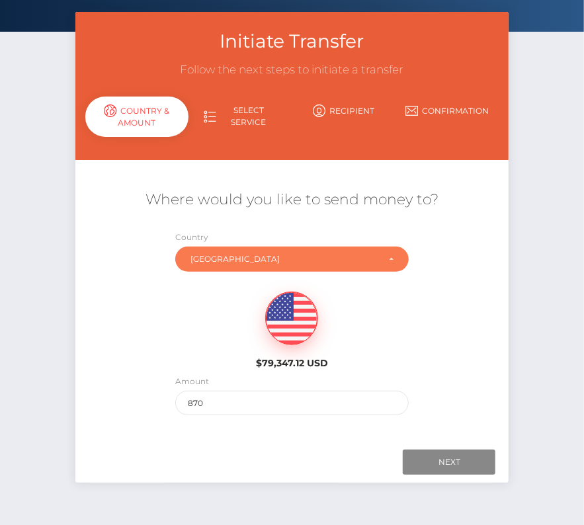
scroll to position [63, 0]
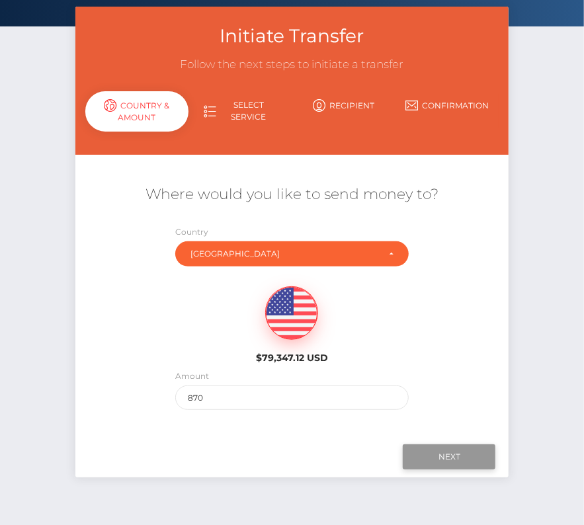
click at [438, 456] on input "Next" at bounding box center [449, 456] width 93 height 25
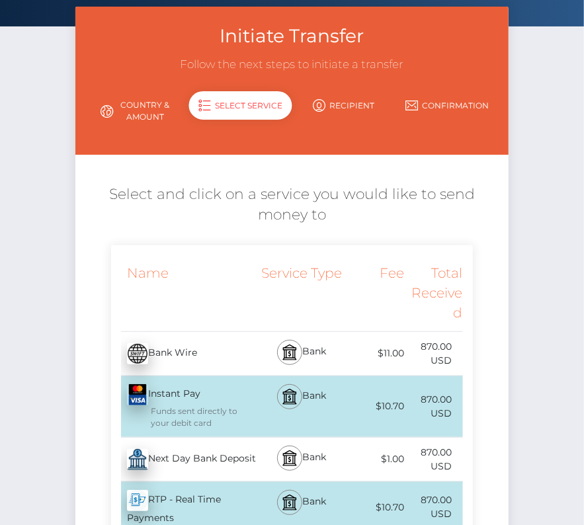
click at [200, 463] on div "Next Day Bank Deposit - USD" at bounding box center [184, 459] width 146 height 37
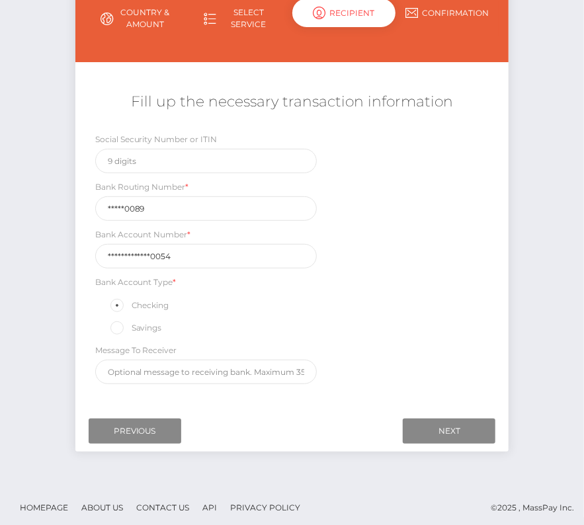
scroll to position [155, 0]
click at [445, 418] on input "Next" at bounding box center [449, 430] width 93 height 25
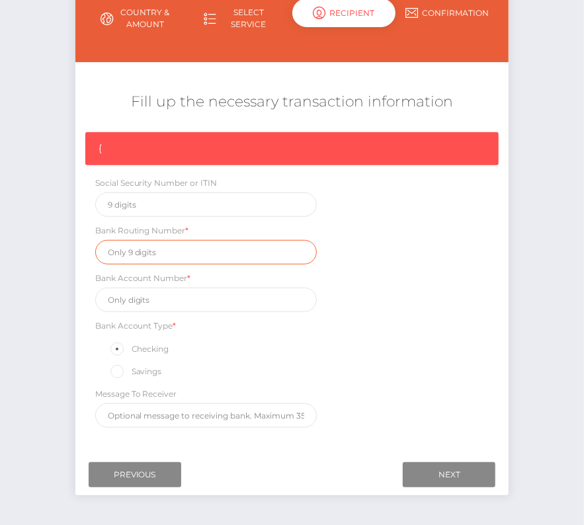
click at [136, 255] on input "text" at bounding box center [205, 252] width 221 height 24
paste input "021000089"
type input "021000089"
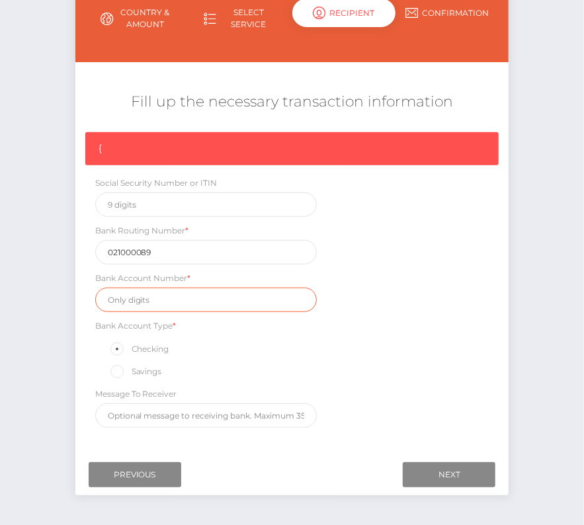
click at [141, 305] on input "text" at bounding box center [205, 300] width 221 height 24
paste input "71340000000050054"
type input "71340000000050054"
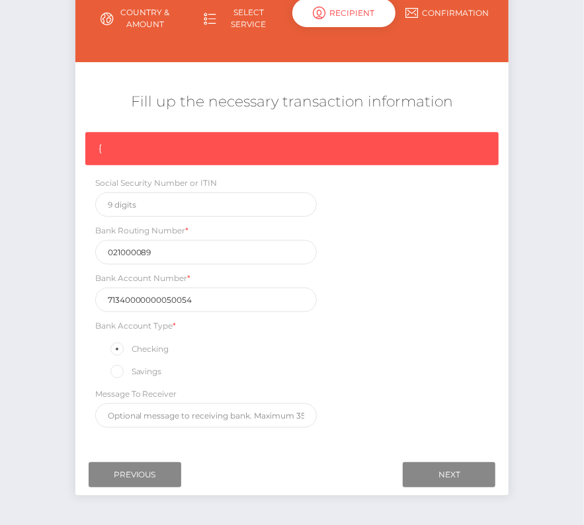
click at [468, 383] on div "{ Social Security Number or ITIN Bank Routing Number * 021000089 Bank Account N…" at bounding box center [292, 283] width 434 height 302
click at [446, 463] on input "Next" at bounding box center [449, 474] width 93 height 25
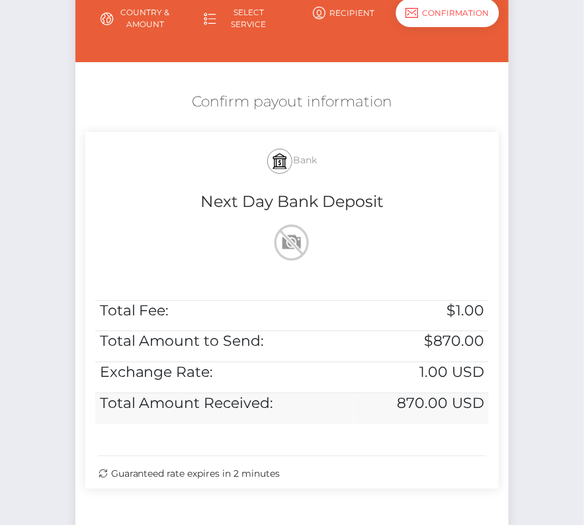
scroll to position [266, 0]
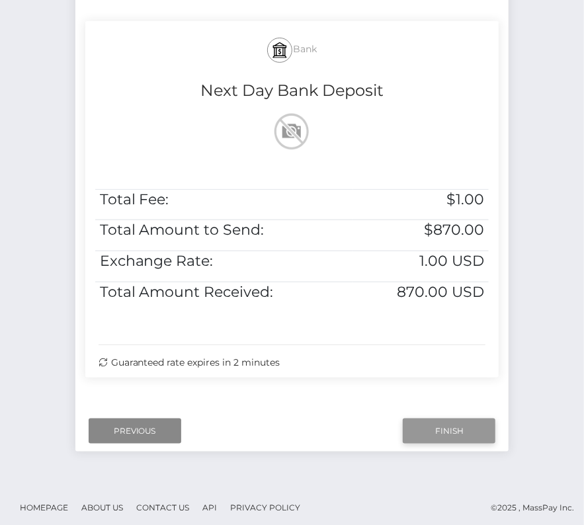
click at [420, 424] on input "Finish" at bounding box center [449, 430] width 93 height 25
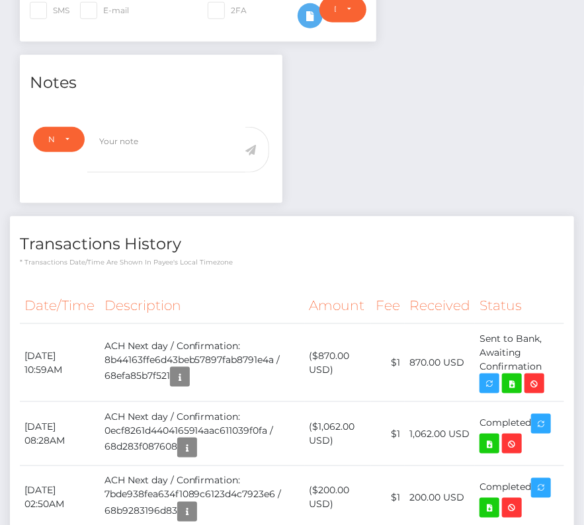
scroll to position [434, 0]
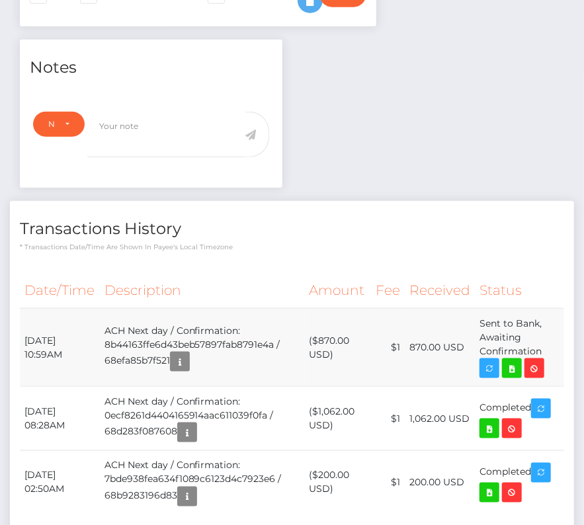
click at [334, 313] on td "($870.00 USD)" at bounding box center [338, 348] width 67 height 78
click at [510, 360] on icon at bounding box center [512, 368] width 16 height 17
click at [0, 0] on div "Victor Prodoscimo Durval - ID: Star-2303961 CLOSED ACTIVE" at bounding box center [292, 127] width 584 height 982
drag, startPoint x: 28, startPoint y: 315, endPoint x: 544, endPoint y: 331, distance: 516.5
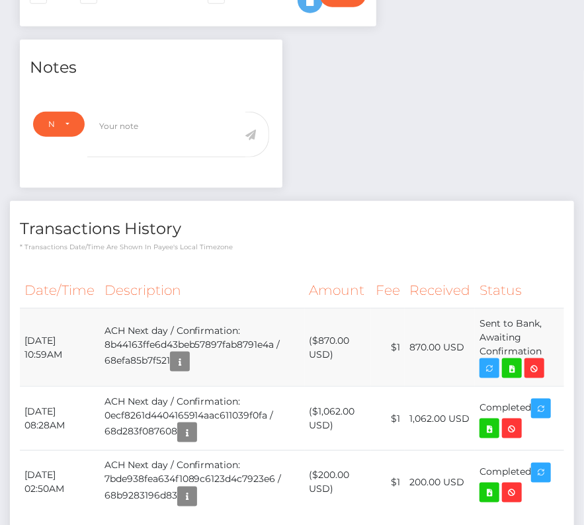
click at [544, 331] on tr "October 15, 2025 10:59AM ACH Next day / Confirmation: 8b44163ffe6d43beb57897fab…" at bounding box center [292, 348] width 544 height 78
copy tr "October 15, 2025 10:59AM ACH Next day / Confirmation: 8b44163ffe6d43beb57897fab…"
click at [515, 360] on icon at bounding box center [512, 368] width 16 height 17
click at [0, 0] on div "Victor Prodoscimo Durval - ID: Star-2303961 CLOSED ACTIVE" at bounding box center [292, 127] width 584 height 982
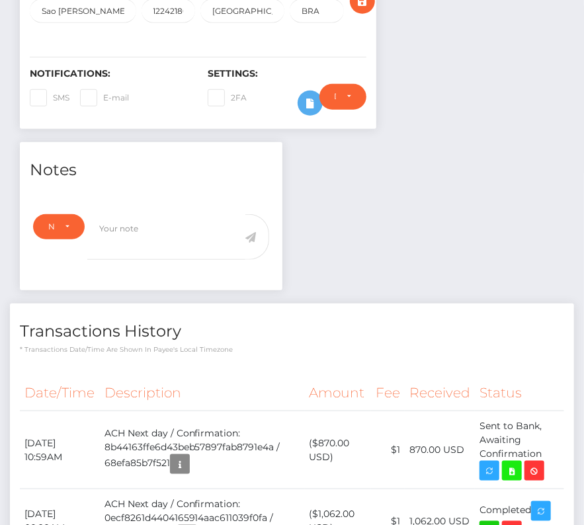
scroll to position [500, 0]
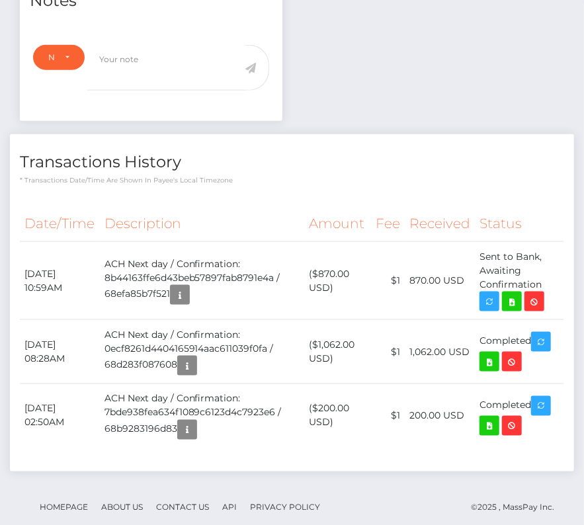
click at [324, 206] on th "Amount" at bounding box center [338, 224] width 67 height 36
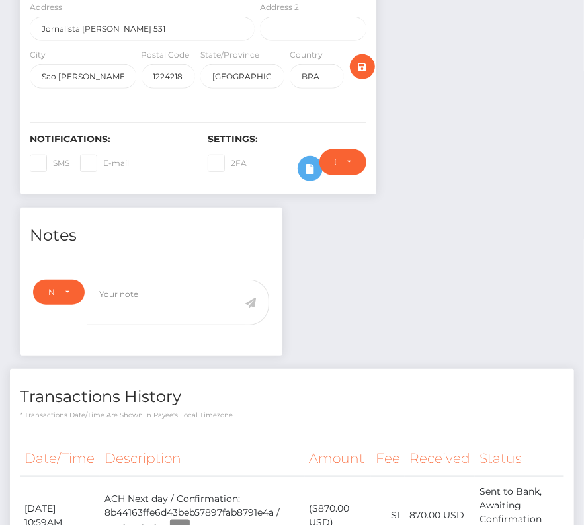
scroll to position [0, 0]
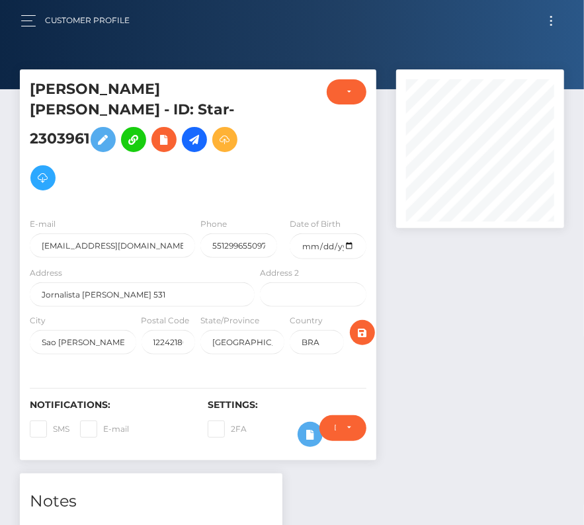
click at [555, 19] on button "Toggle navigation" at bounding box center [551, 21] width 24 height 18
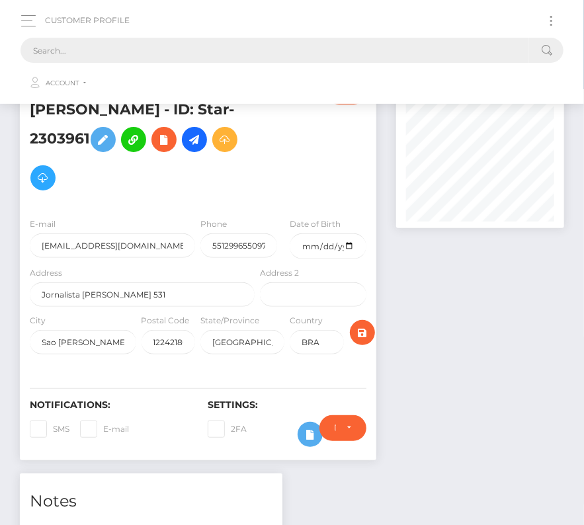
click at [373, 48] on input "text" at bounding box center [274, 50] width 508 height 25
paste input "294274"
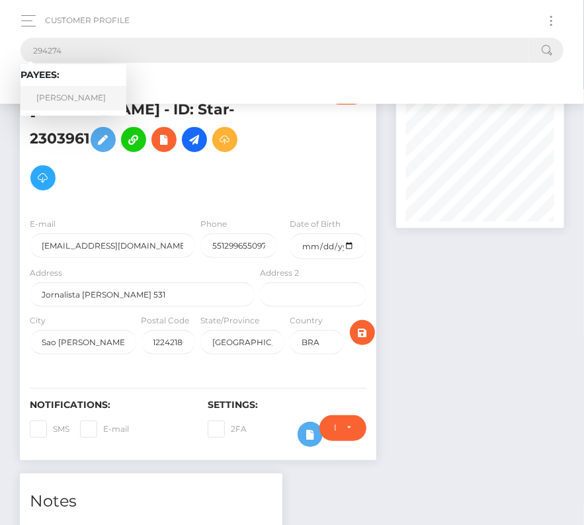
type input "294274"
click at [79, 98] on link "LUKE THOMAS" at bounding box center [73, 98] width 106 height 24
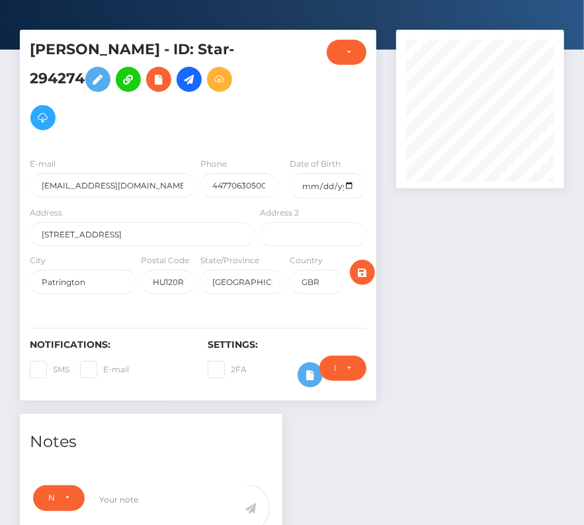
scroll to position [11, 0]
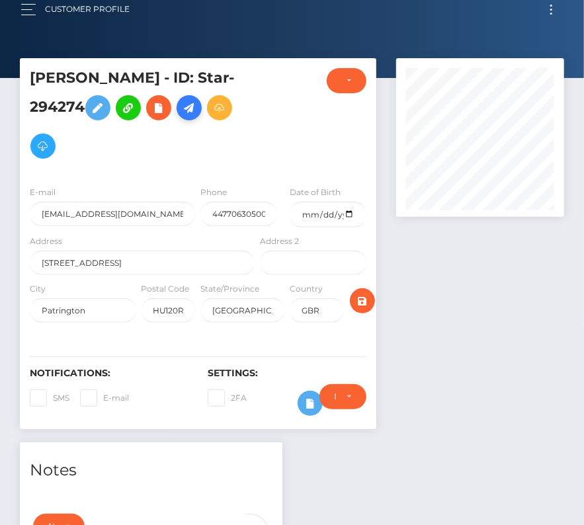
click at [194, 104] on icon at bounding box center [189, 108] width 16 height 17
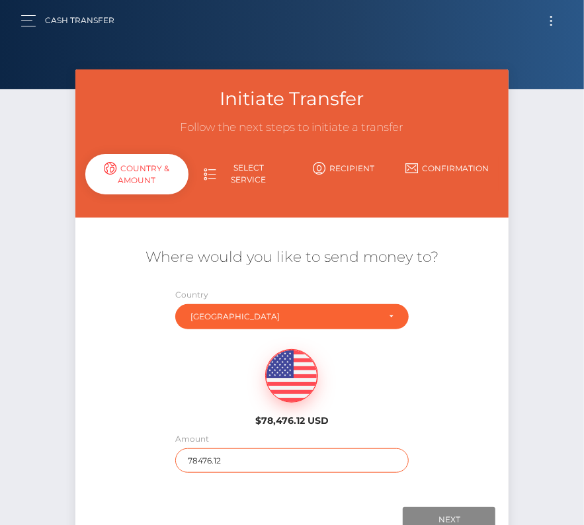
click at [215, 455] on input "78476.12" at bounding box center [291, 460] width 233 height 24
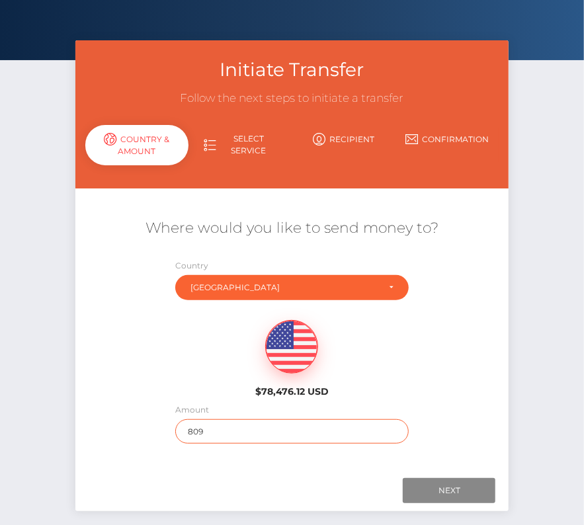
scroll to position [45, 0]
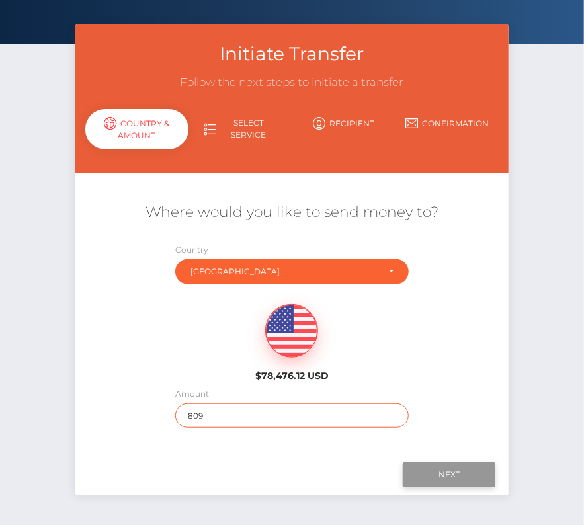
type input "809"
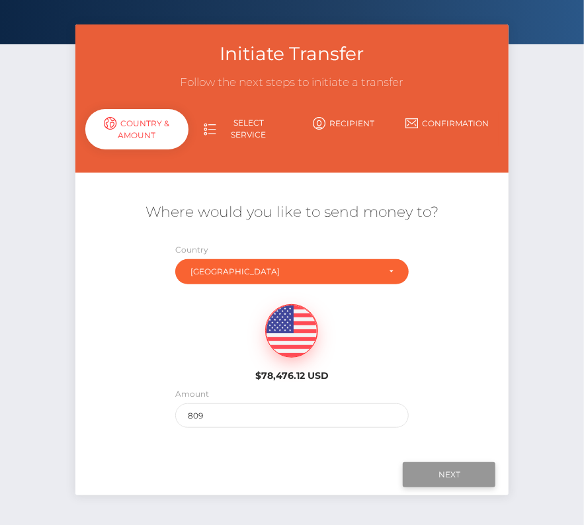
click at [437, 469] on input "Next" at bounding box center [449, 474] width 93 height 25
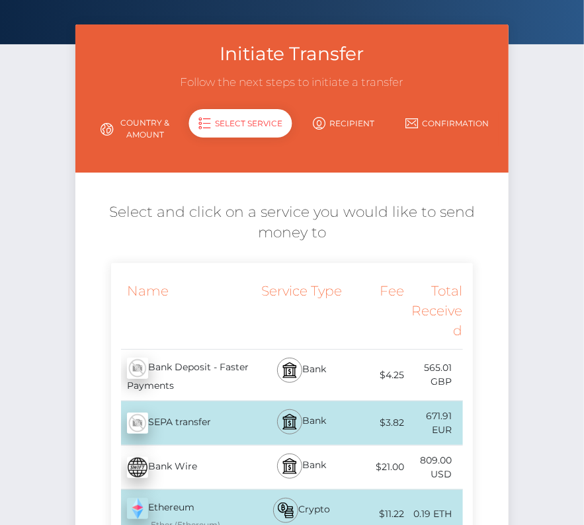
click at [403, 381] on div "$4.25" at bounding box center [375, 375] width 59 height 30
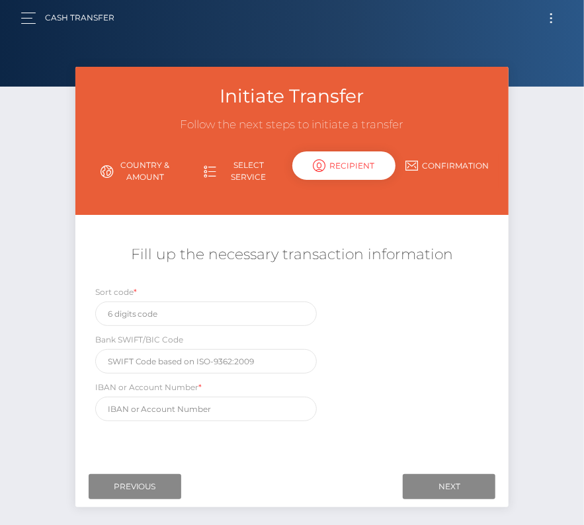
scroll to position [0, 0]
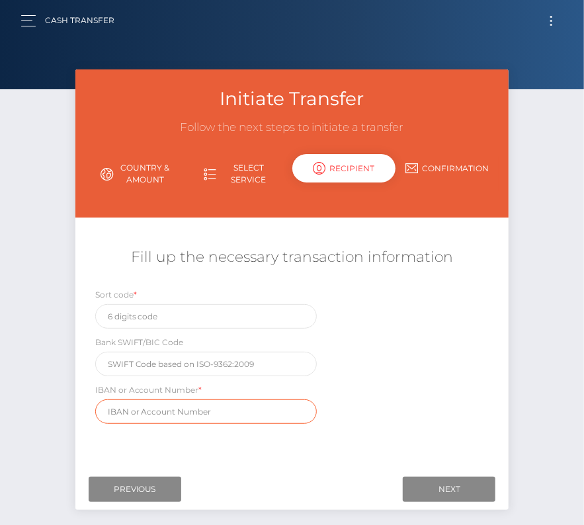
click at [166, 404] on input "text" at bounding box center [205, 411] width 221 height 24
paste input "GB05NWBK56000621597332"
type input "GB05NWBK56000621597332"
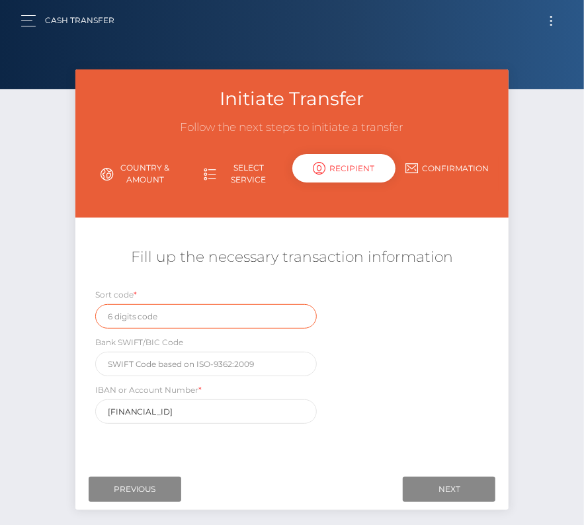
click at [126, 310] on input "text" at bounding box center [205, 316] width 221 height 24
paste input "56-00-06"
type input "56-00-06"
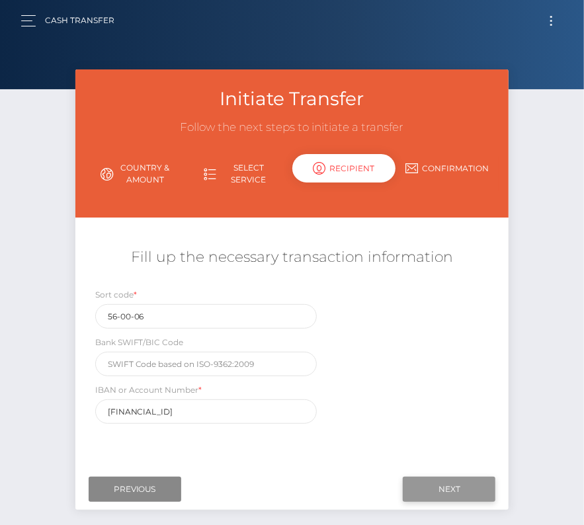
click at [464, 483] on input "Next" at bounding box center [449, 489] width 93 height 25
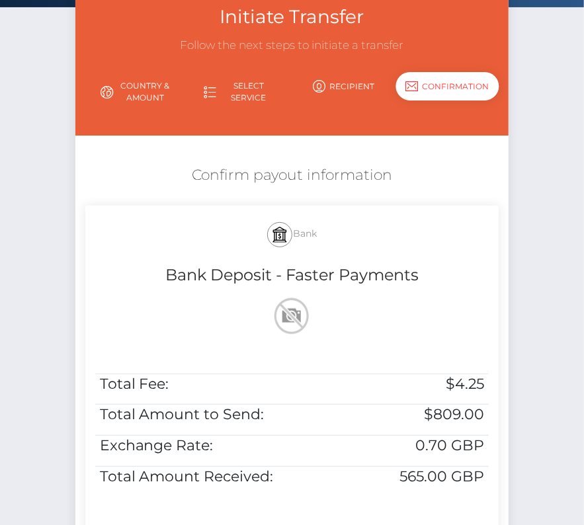
scroll to position [100, 0]
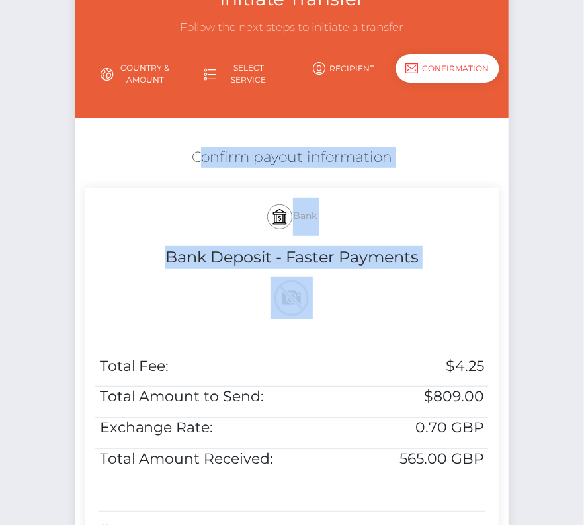
drag, startPoint x: 180, startPoint y: 151, endPoint x: 490, endPoint y: 470, distance: 444.6
click at [490, 470] on div "Confirm payout information Bank Bank Deposit - Faster Payments Total Fee: $4.25…" at bounding box center [292, 349] width 434 height 416
copy div "Confirm payout information Bank Bank Deposit - Faster Payments"
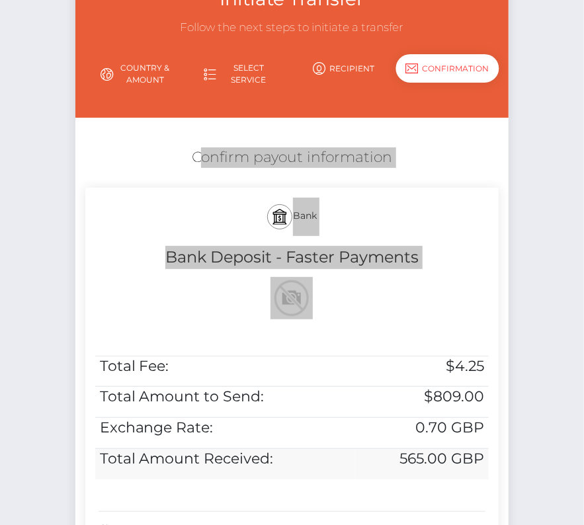
scroll to position [270, 0]
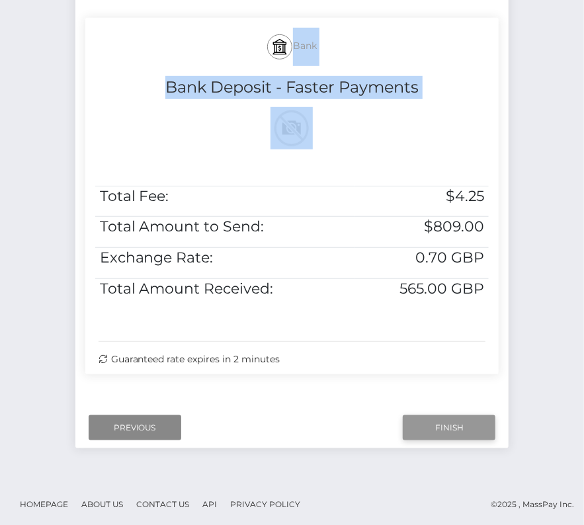
click at [436, 422] on input "Finish" at bounding box center [449, 427] width 93 height 25
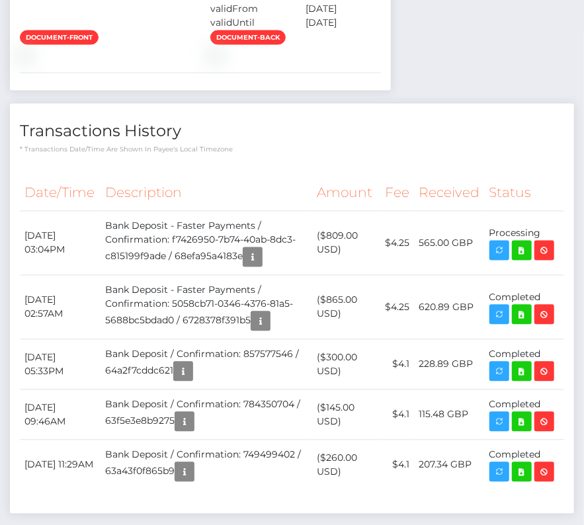
scroll to position [830, 0]
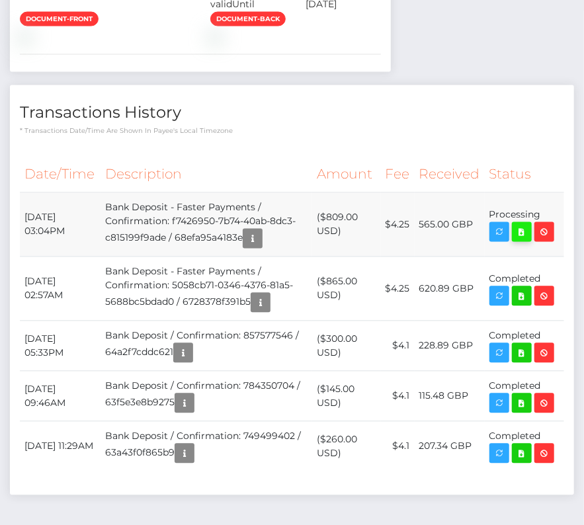
click at [516, 241] on icon at bounding box center [522, 232] width 16 height 17
drag, startPoint x: 17, startPoint y: 327, endPoint x: 537, endPoint y: 329, distance: 520.3
click at [537, 329] on div "Date/Time Description Amount Fee Received Status" at bounding box center [292, 321] width 564 height 348
click at [553, 257] on td "Processing" at bounding box center [524, 225] width 79 height 64
drag, startPoint x: 548, startPoint y: 327, endPoint x: 24, endPoint y: 330, distance: 524.2
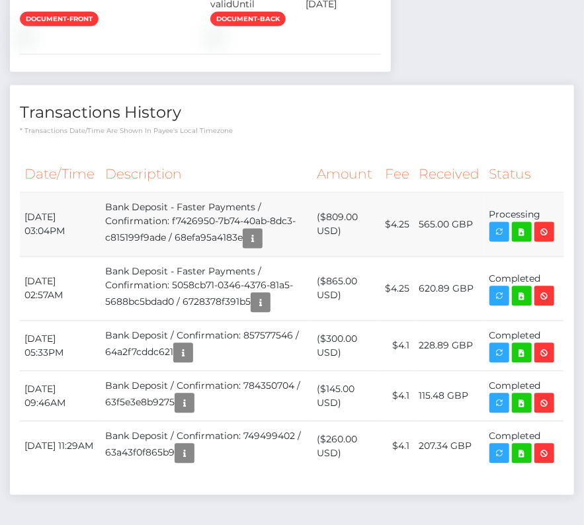
click at [24, 257] on tr "[DATE] 03:04PM Bank Deposit - Faster Payments / Confirmation: f7426950-7b74-40a…" at bounding box center [292, 225] width 544 height 64
copy tr "[DATE] 03:04PM Bank Deposit - Faster Payments / Confirmation: f7426950-7b74-40a…"
click at [366, 136] on p "* Transactions date/time are shown in payee's local timezone" at bounding box center [292, 131] width 544 height 10
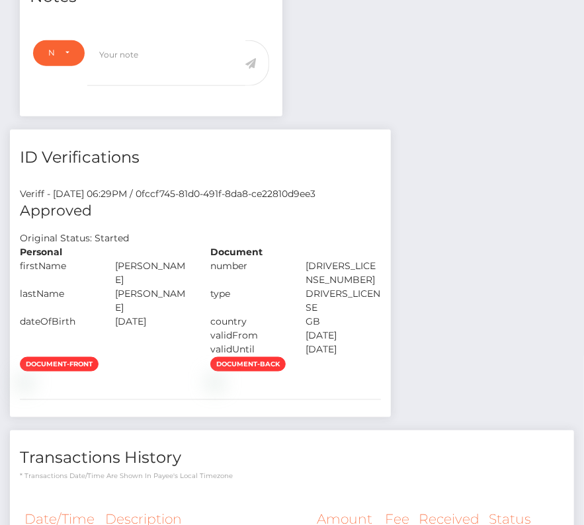
scroll to position [0, 0]
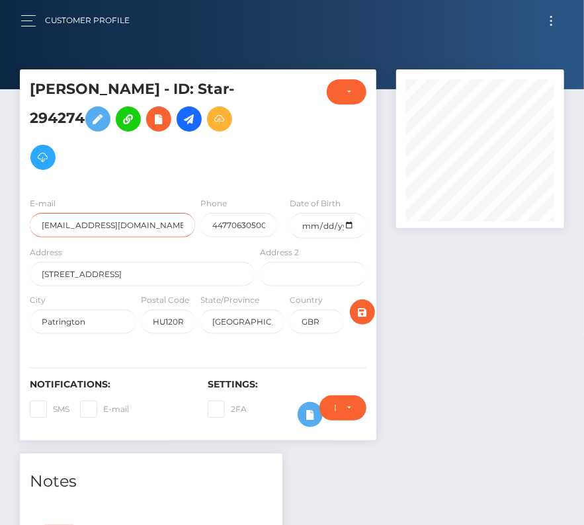
click at [142, 220] on input "[EMAIL_ADDRESS][DOMAIN_NAME]" at bounding box center [112, 225] width 165 height 24
click at [26, 19] on button "button" at bounding box center [32, 21] width 24 height 18
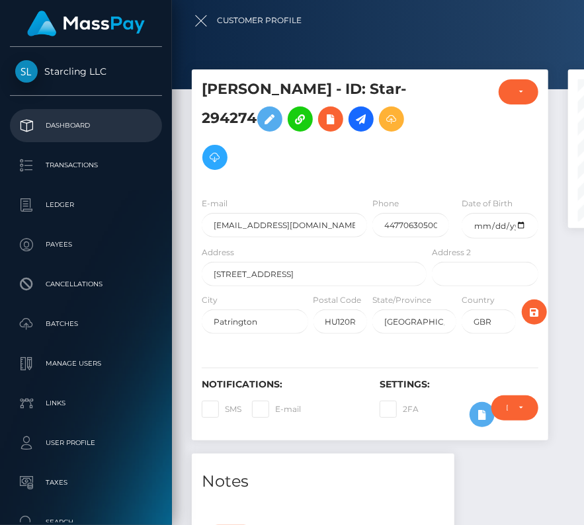
click at [83, 126] on p "Dashboard" at bounding box center [85, 126] width 141 height 20
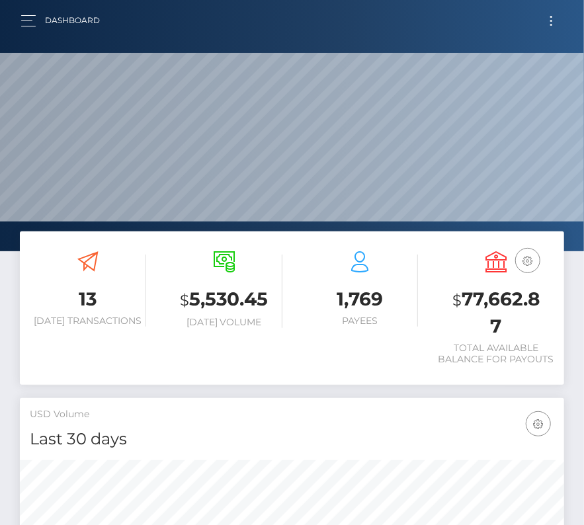
scroll to position [234, 262]
